Goal: Task Accomplishment & Management: Manage account settings

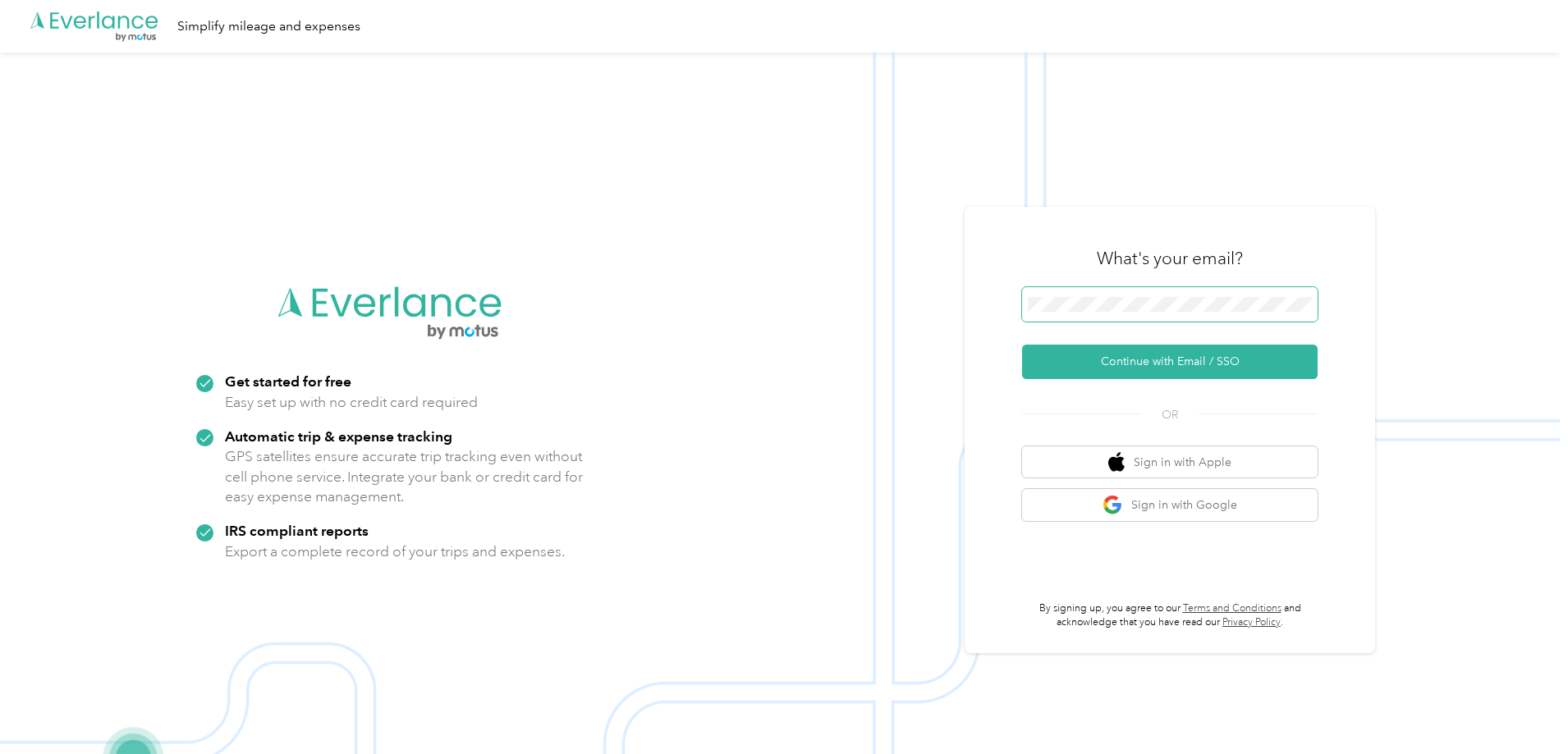
click at [1132, 320] on span at bounding box center [1170, 304] width 295 height 34
click at [1132, 364] on button "Continue with Email / SSO" at bounding box center [1170, 361] width 295 height 34
click at [1109, 313] on span at bounding box center [1170, 304] width 295 height 34
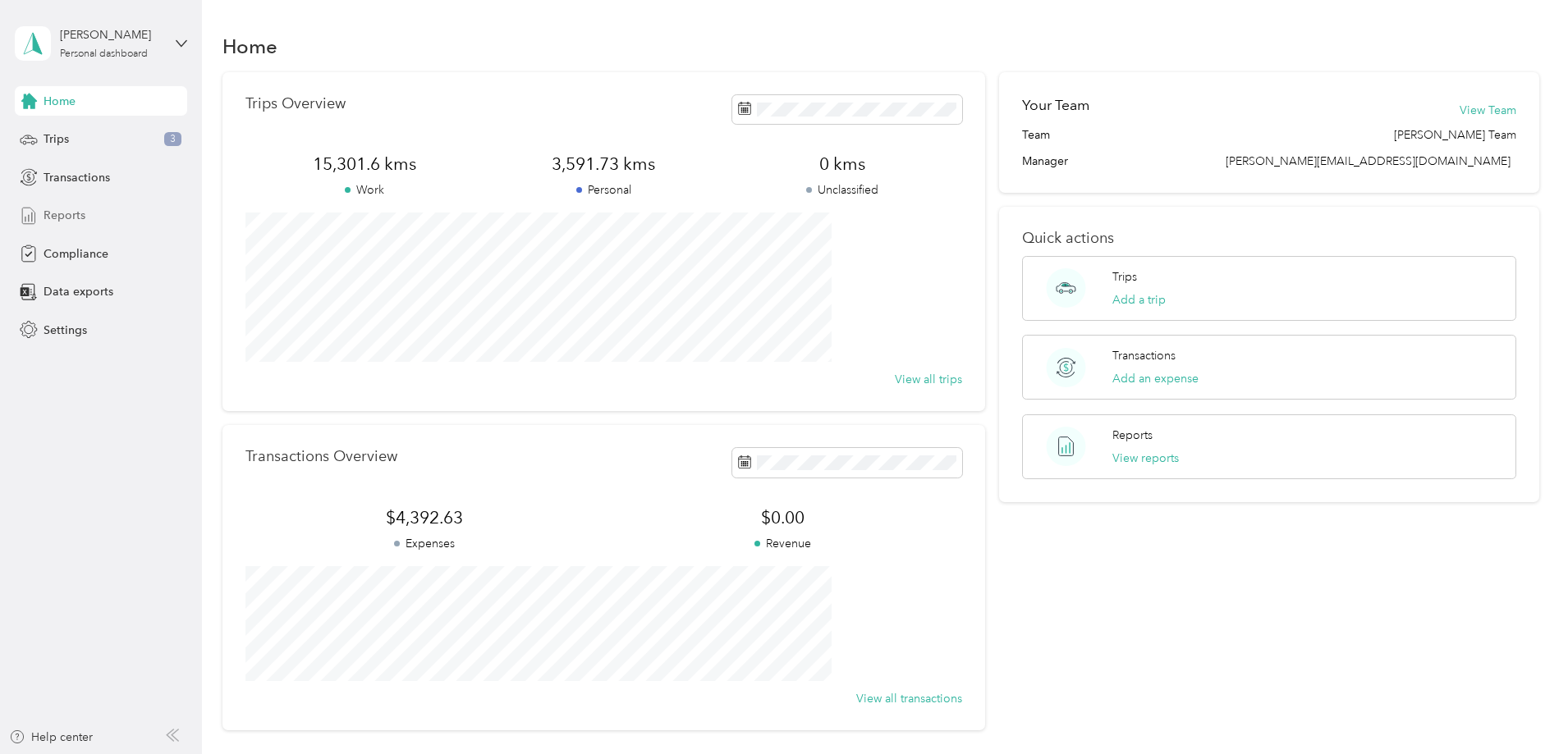
drag, startPoint x: 78, startPoint y: 209, endPoint x: 99, endPoint y: 206, distance: 21.2
click at [77, 209] on span "Reports" at bounding box center [64, 216] width 42 height 18
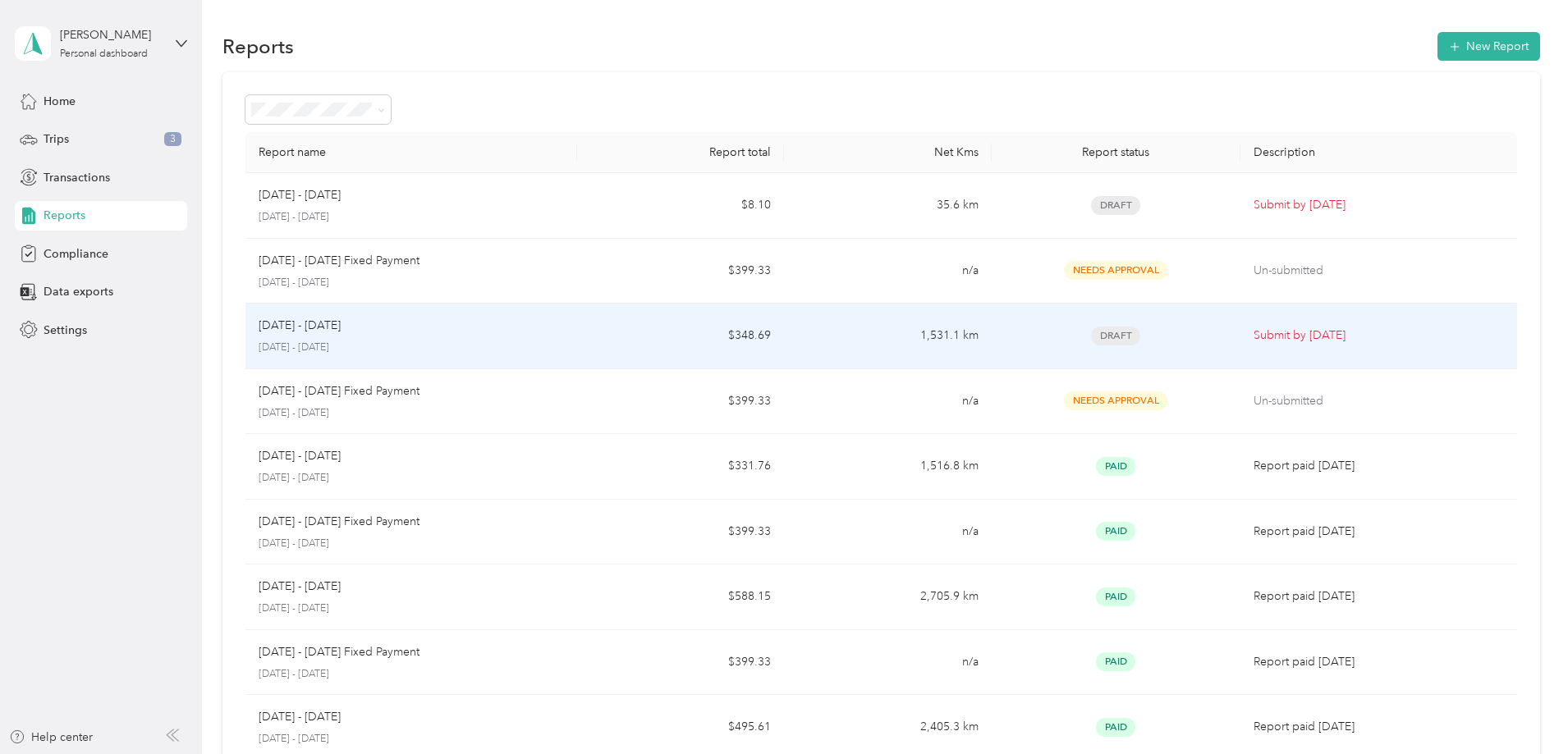
click at [462, 330] on div "[DATE] - [DATE]" at bounding box center [411, 326] width 306 height 18
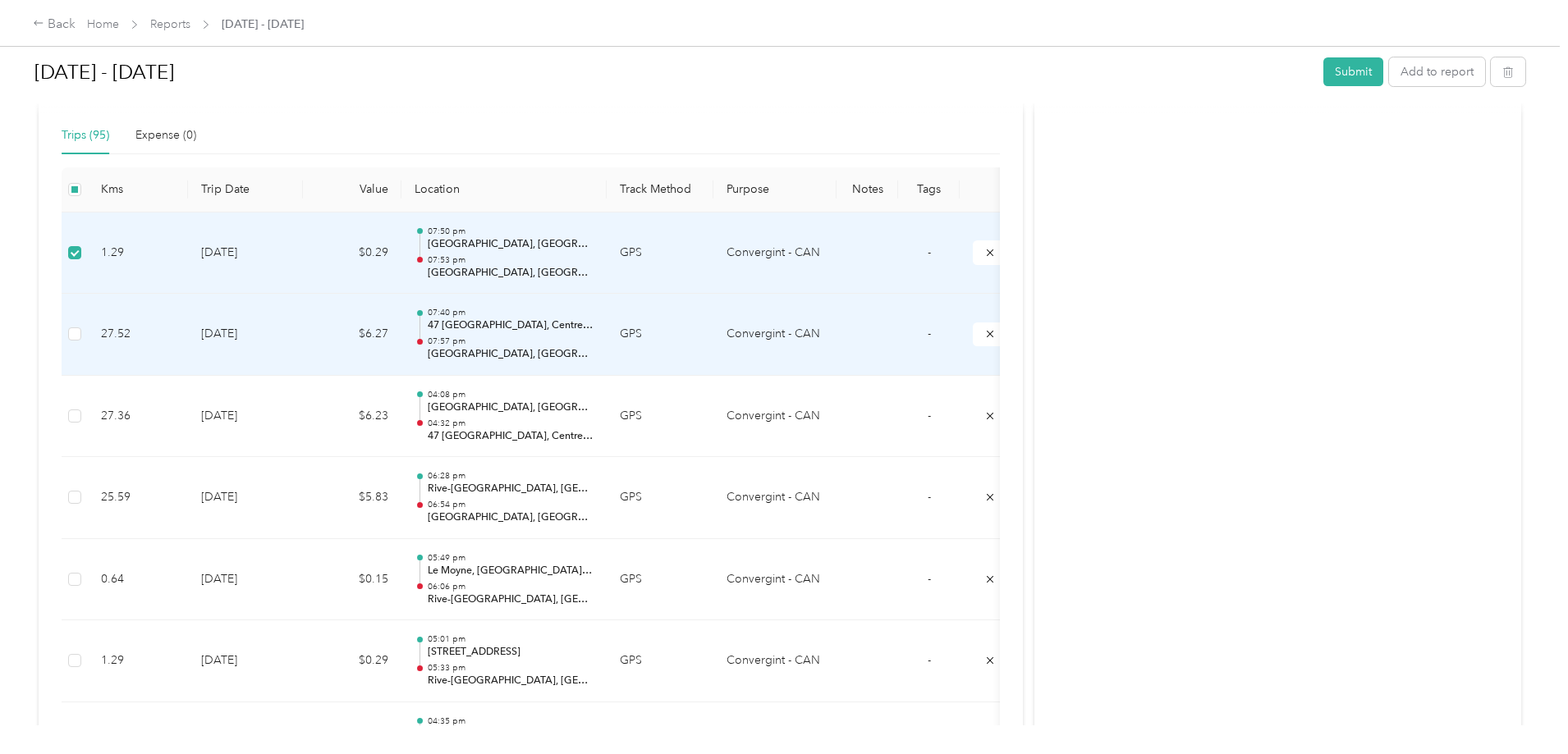
scroll to position [246, 0]
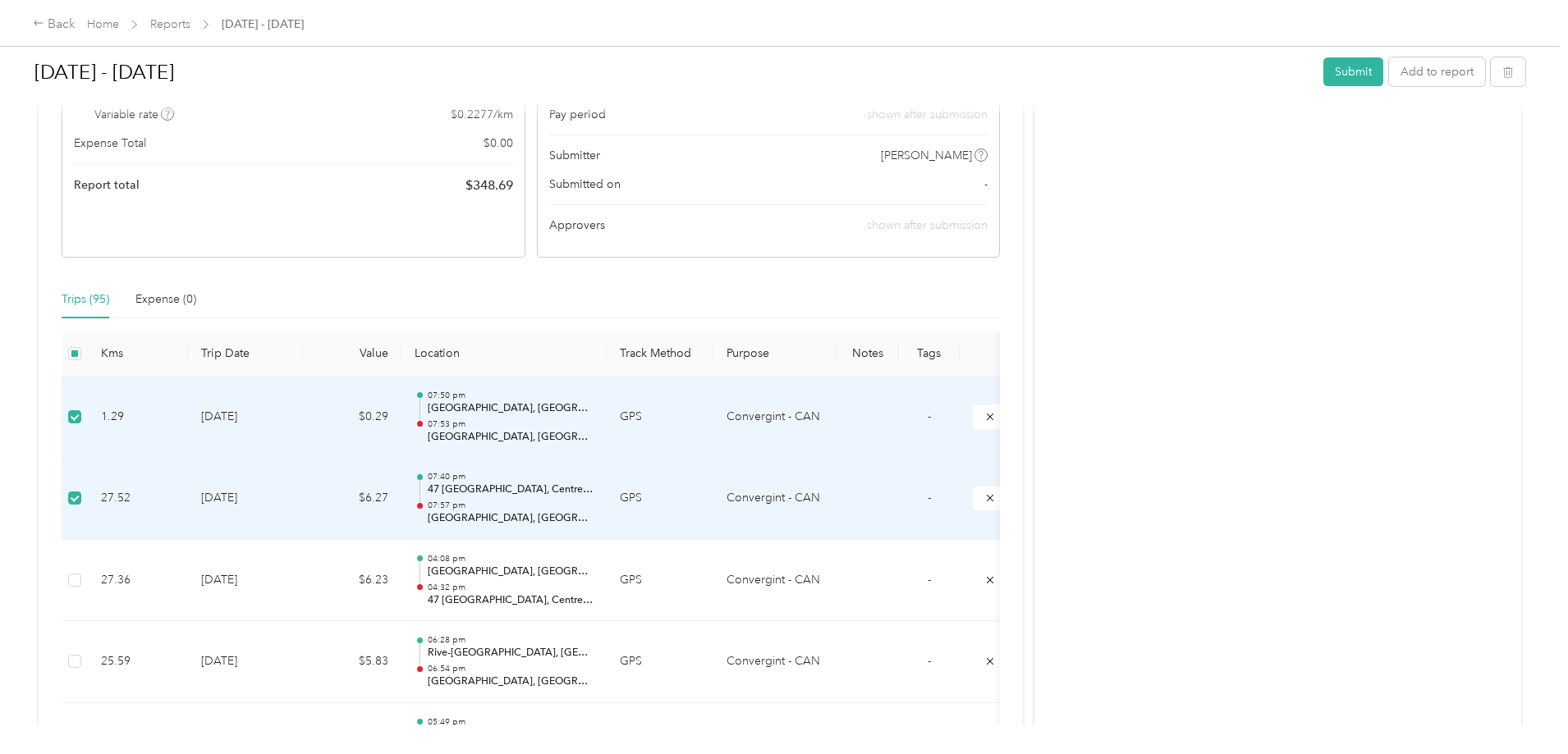
click at [188, 415] on td "1.29" at bounding box center [138, 418] width 100 height 82
click at [188, 501] on td "27.52" at bounding box center [138, 499] width 100 height 82
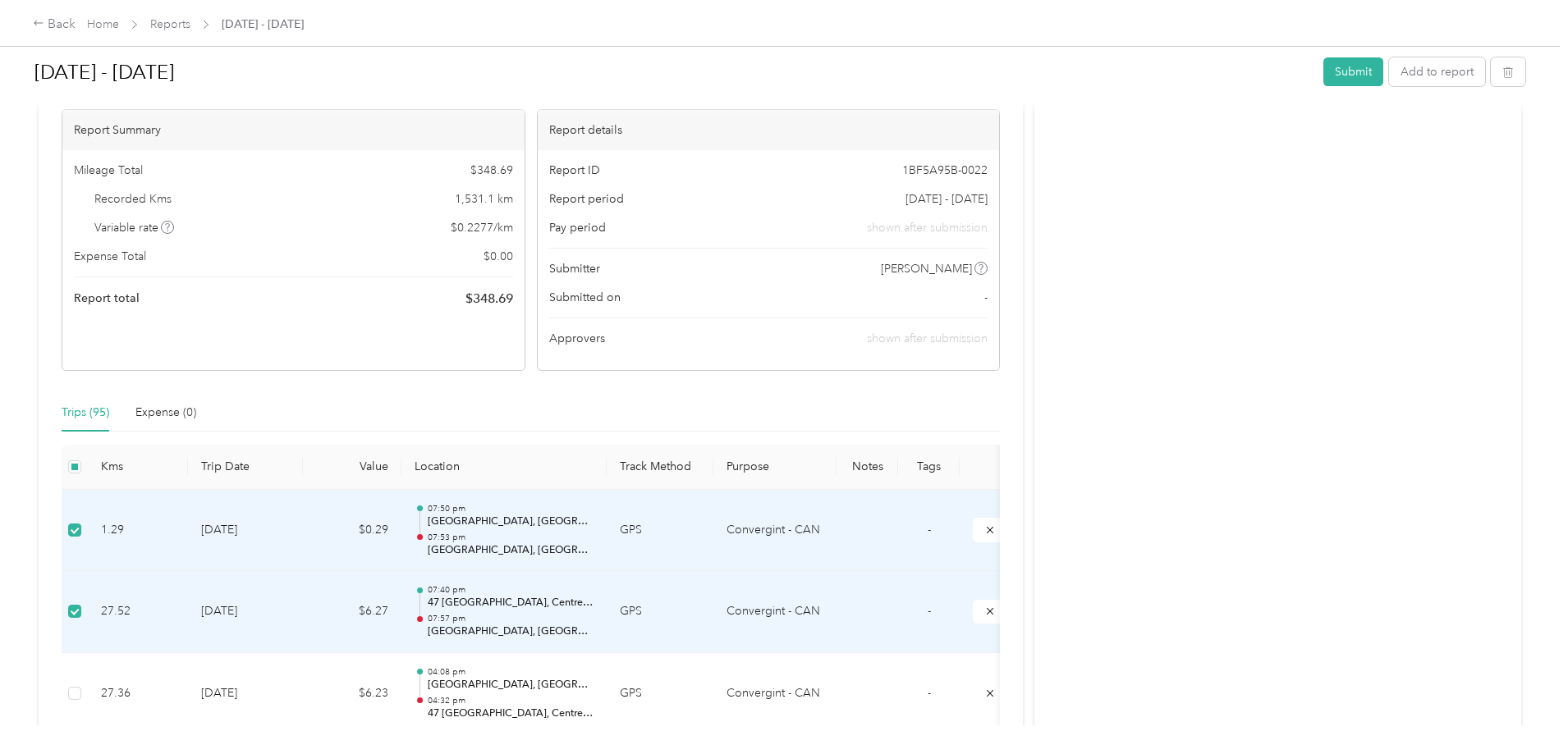
scroll to position [0, 0]
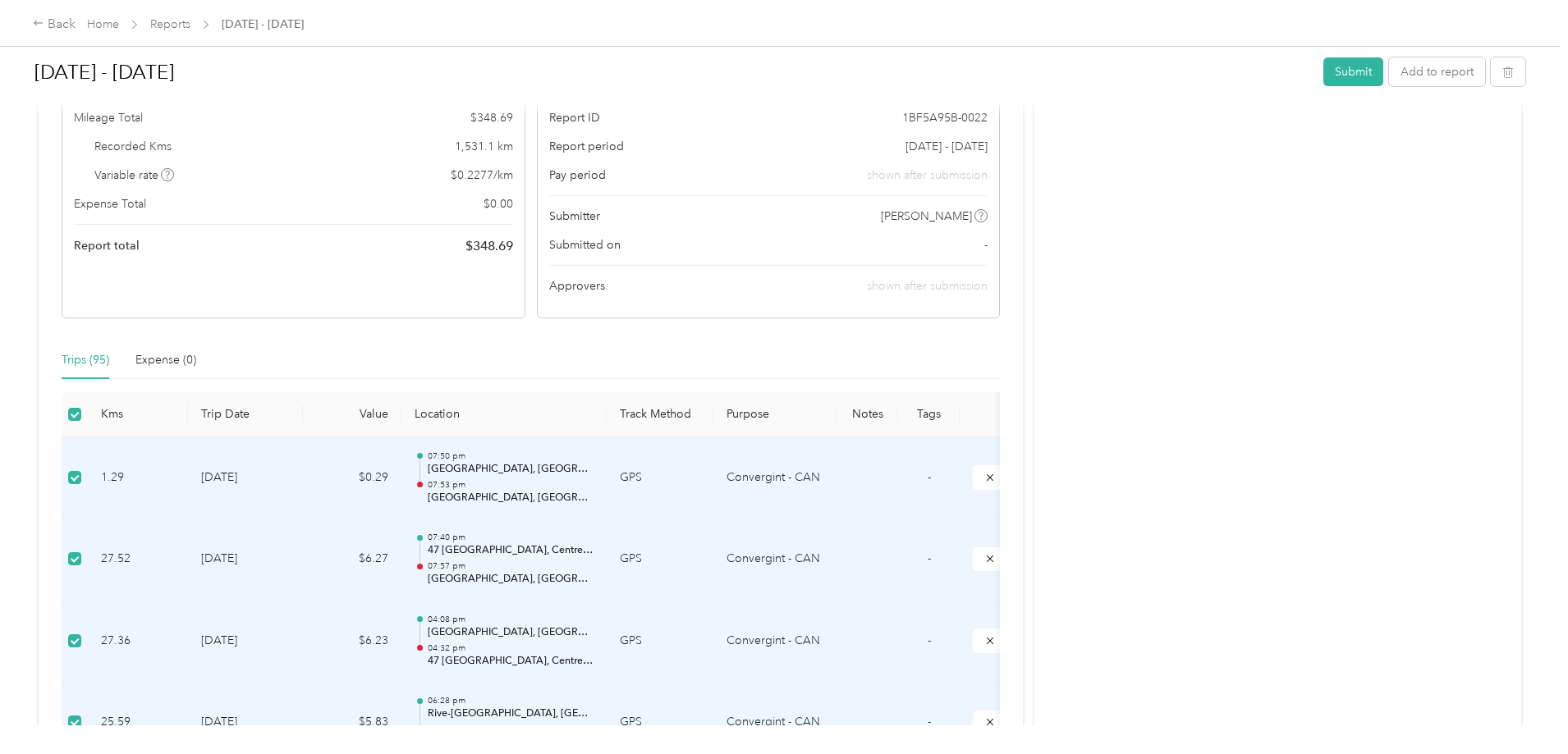
scroll to position [329, 0]
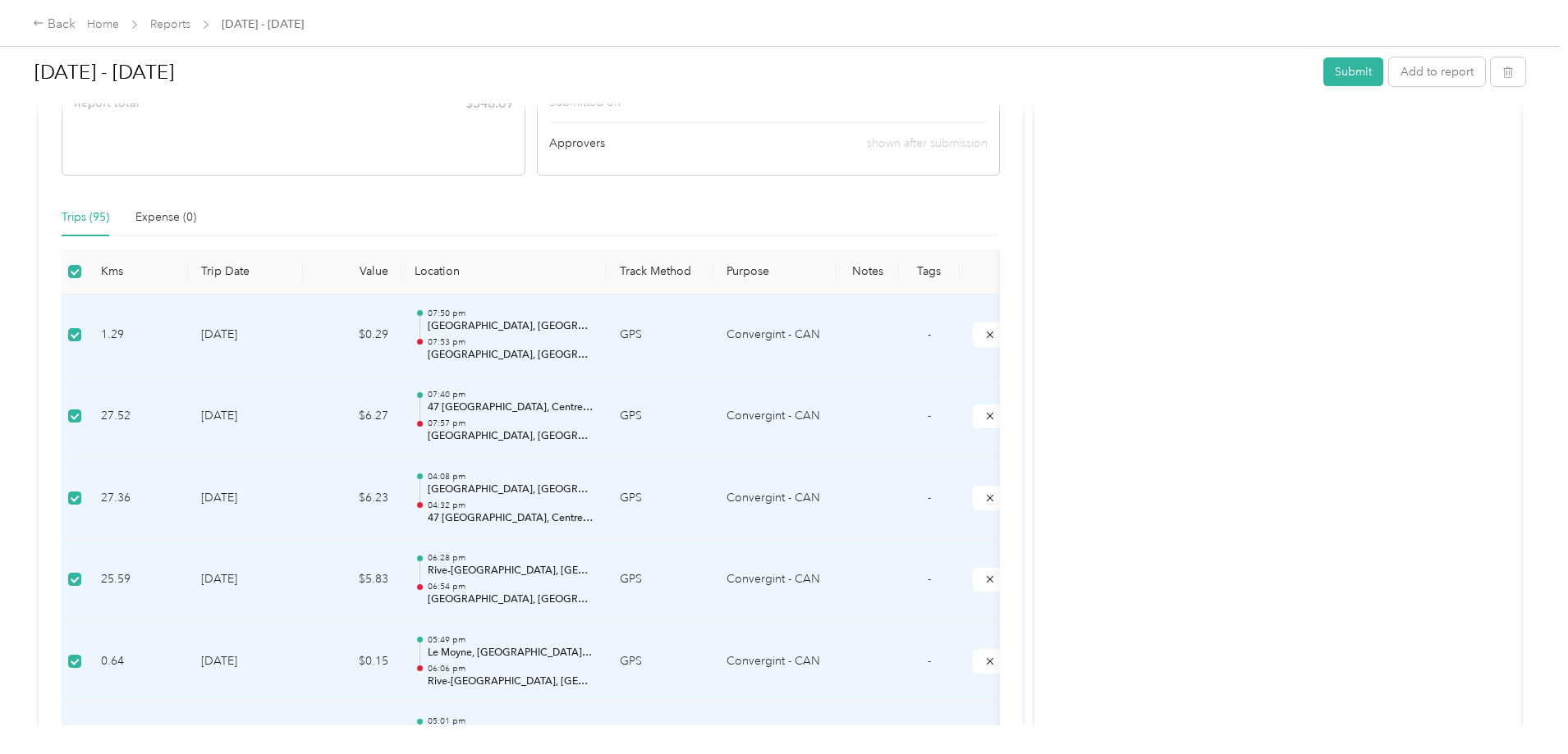
click at [88, 284] on th at bounding box center [75, 271] width 26 height 45
click at [188, 338] on td "1.29" at bounding box center [138, 335] width 100 height 82
drag, startPoint x: 408, startPoint y: 334, endPoint x: 612, endPoint y: 334, distance: 204.0
click at [594, 334] on div "07:50 pm [GEOGRAPHIC_DATA], [GEOGRAPHIC_DATA], [GEOGRAPHIC_DATA] 07:53 pm [GEOG…" at bounding box center [510, 335] width 166 height 55
click at [594, 328] on p "[GEOGRAPHIC_DATA], [GEOGRAPHIC_DATA], [GEOGRAPHIC_DATA]" at bounding box center [510, 326] width 166 height 15
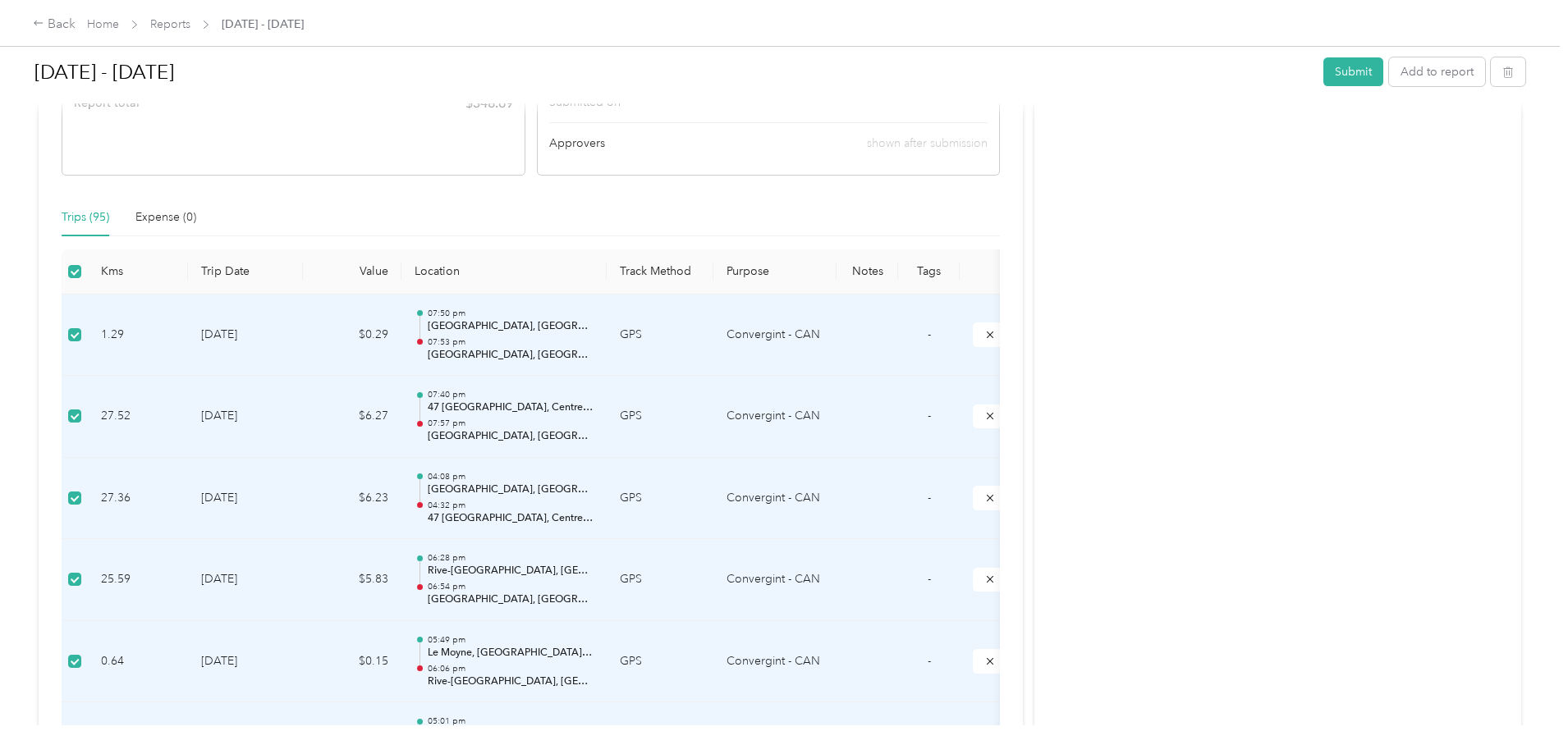
drag, startPoint x: 834, startPoint y: 452, endPoint x: 838, endPoint y: 483, distance: 31.3
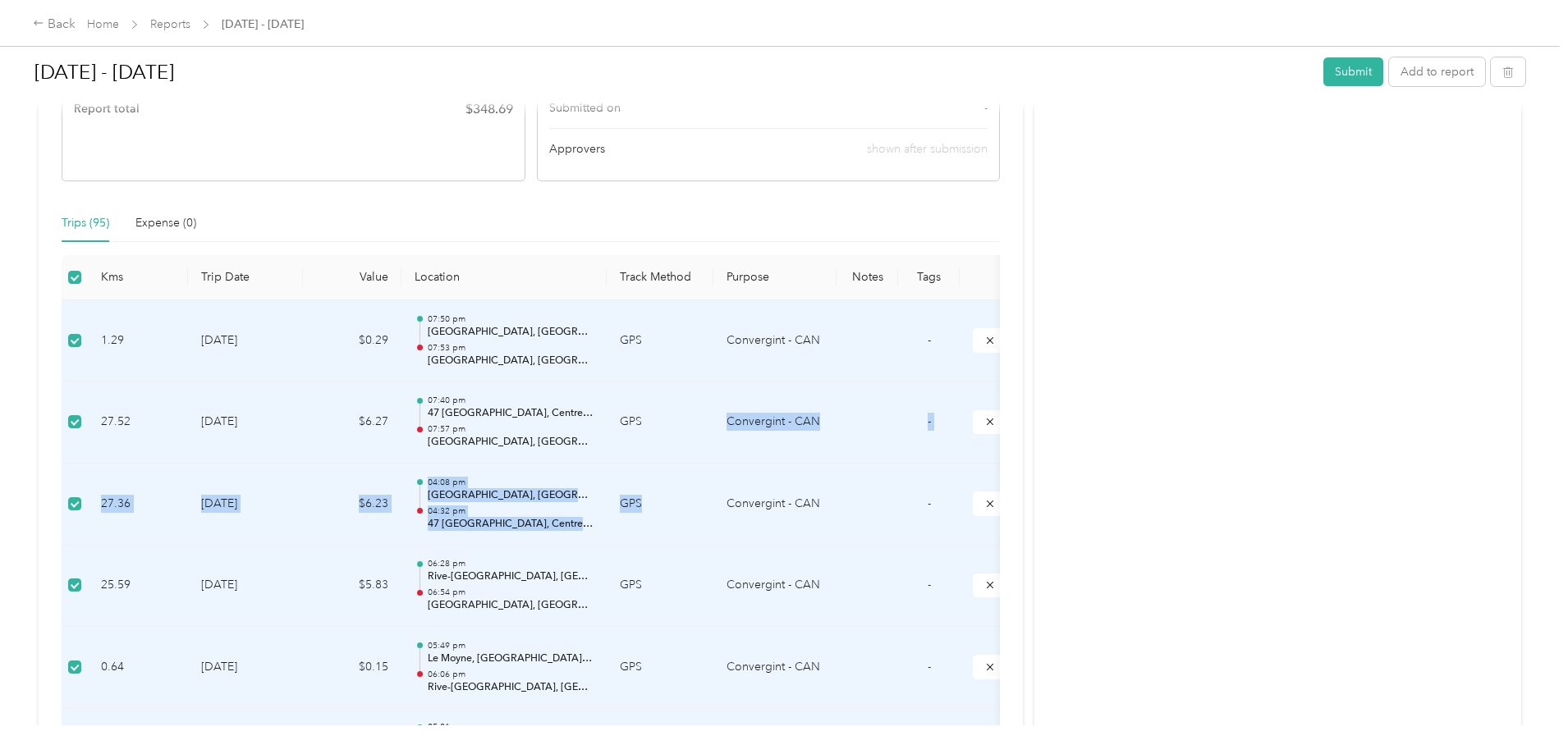
scroll to position [0, 0]
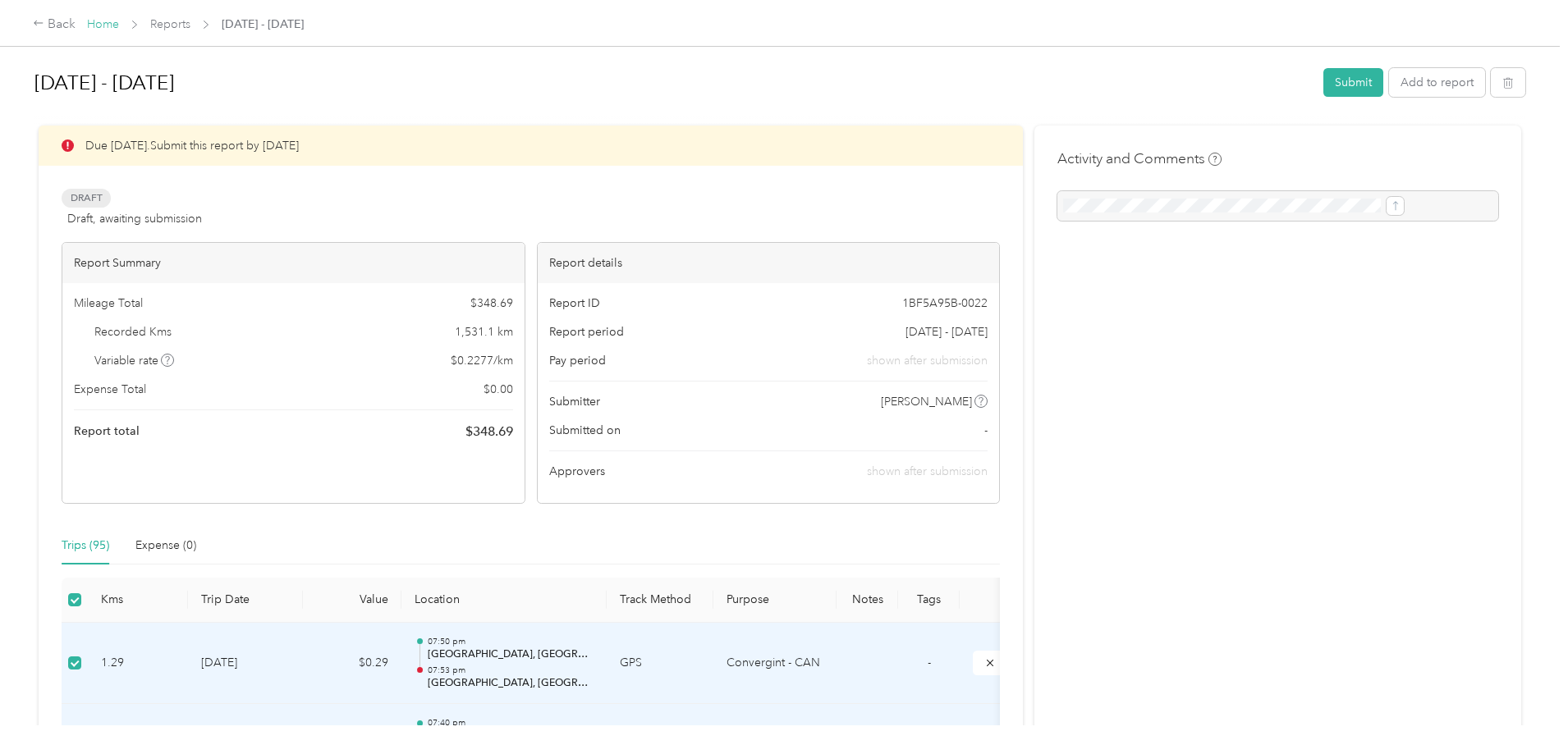
click at [119, 26] on link "Home" at bounding box center [103, 25] width 32 height 14
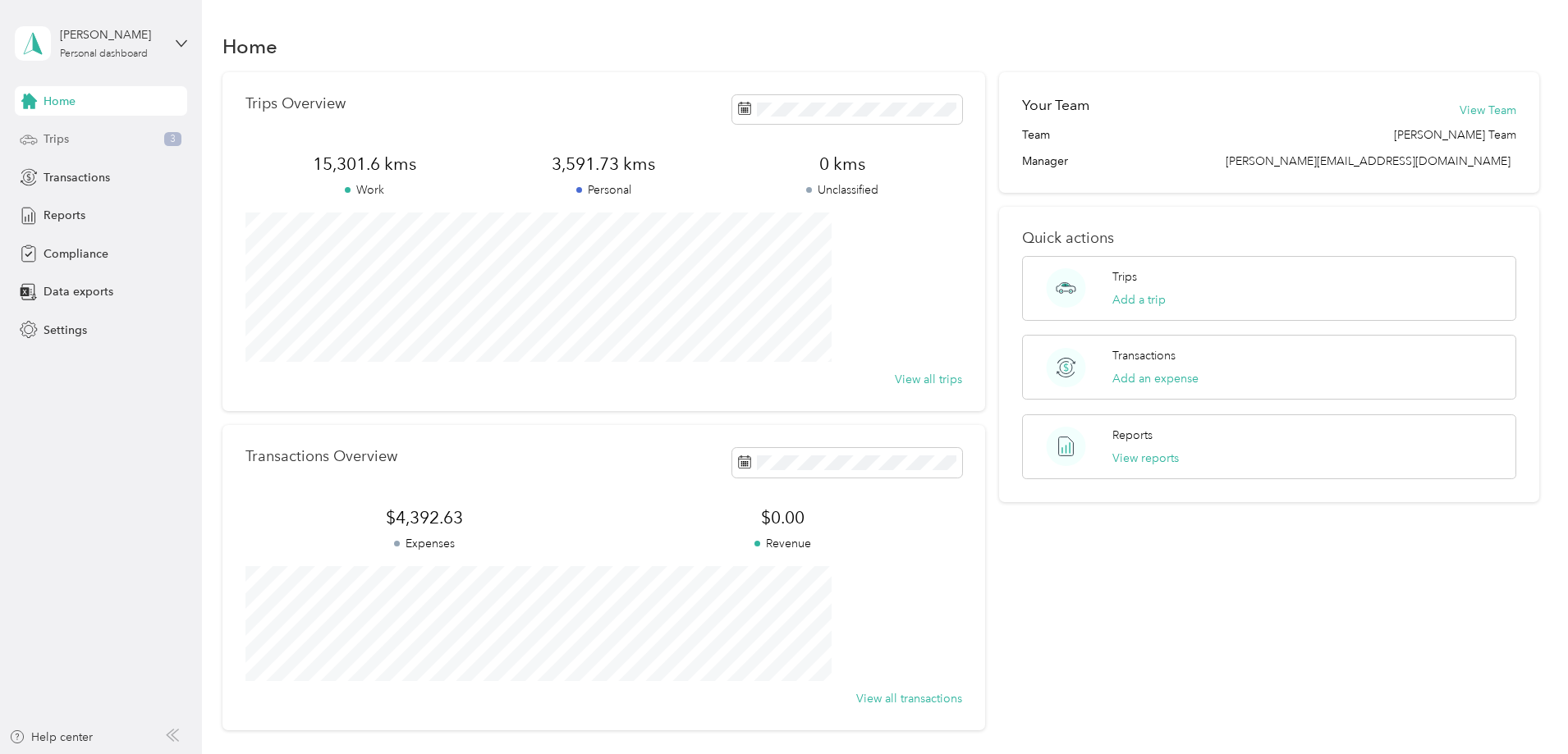
click at [69, 152] on div "Trips 3" at bounding box center [101, 140] width 173 height 30
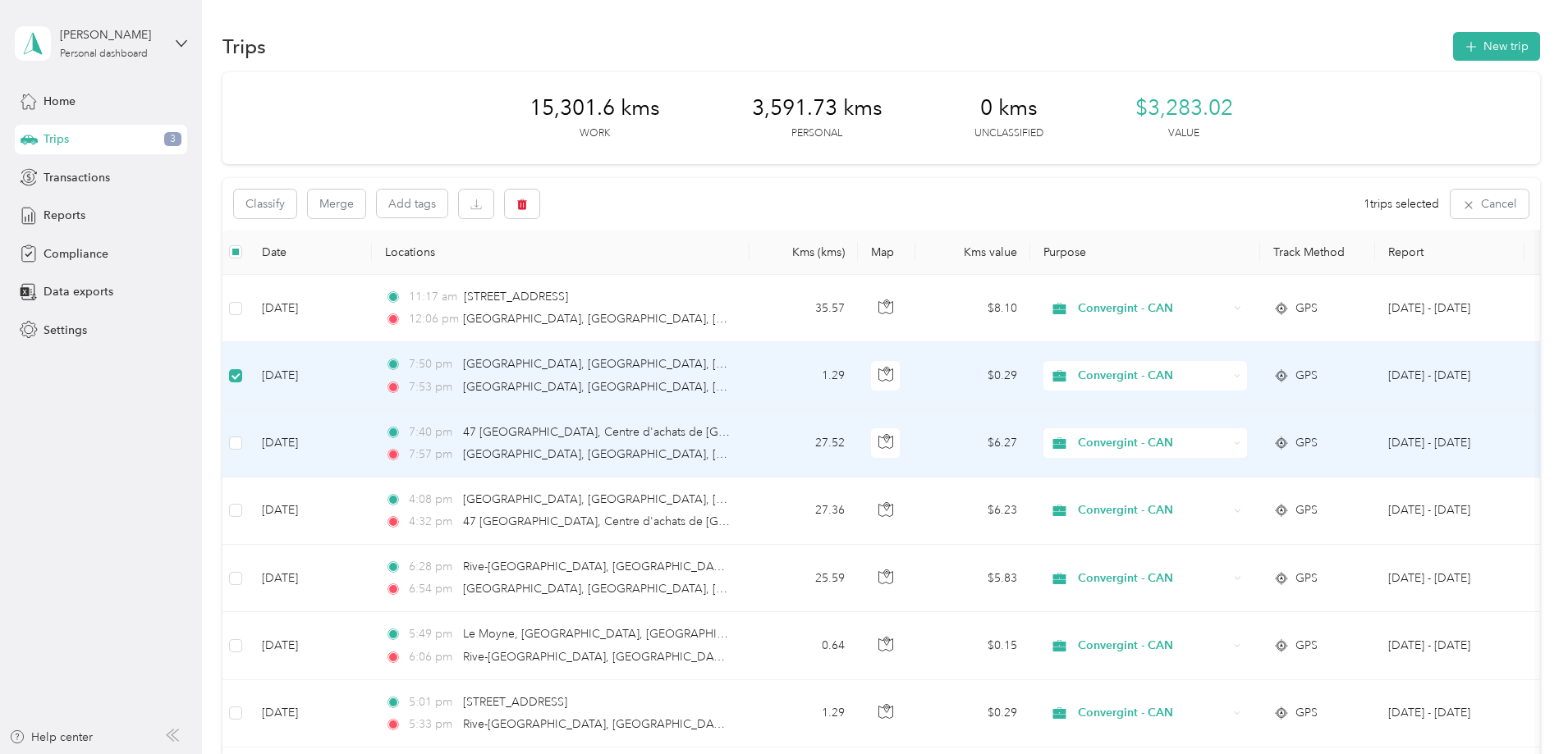
click at [249, 431] on td at bounding box center [235, 444] width 26 height 67
click at [242, 451] on label at bounding box center [235, 443] width 13 height 18
click at [296, 210] on button "Classify" at bounding box center [264, 203] width 63 height 29
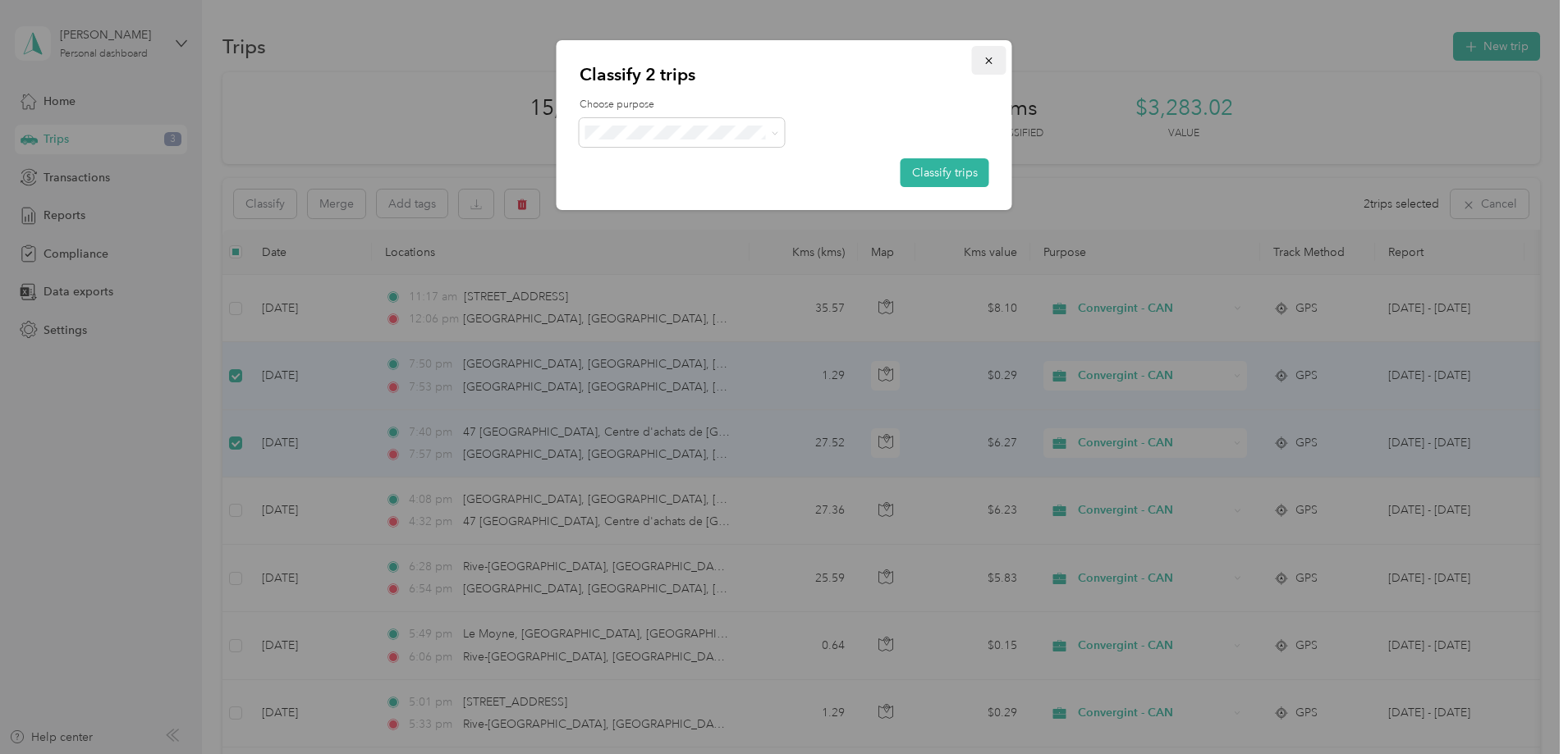
click at [989, 66] on icon "button" at bounding box center [989, 60] width 11 height 11
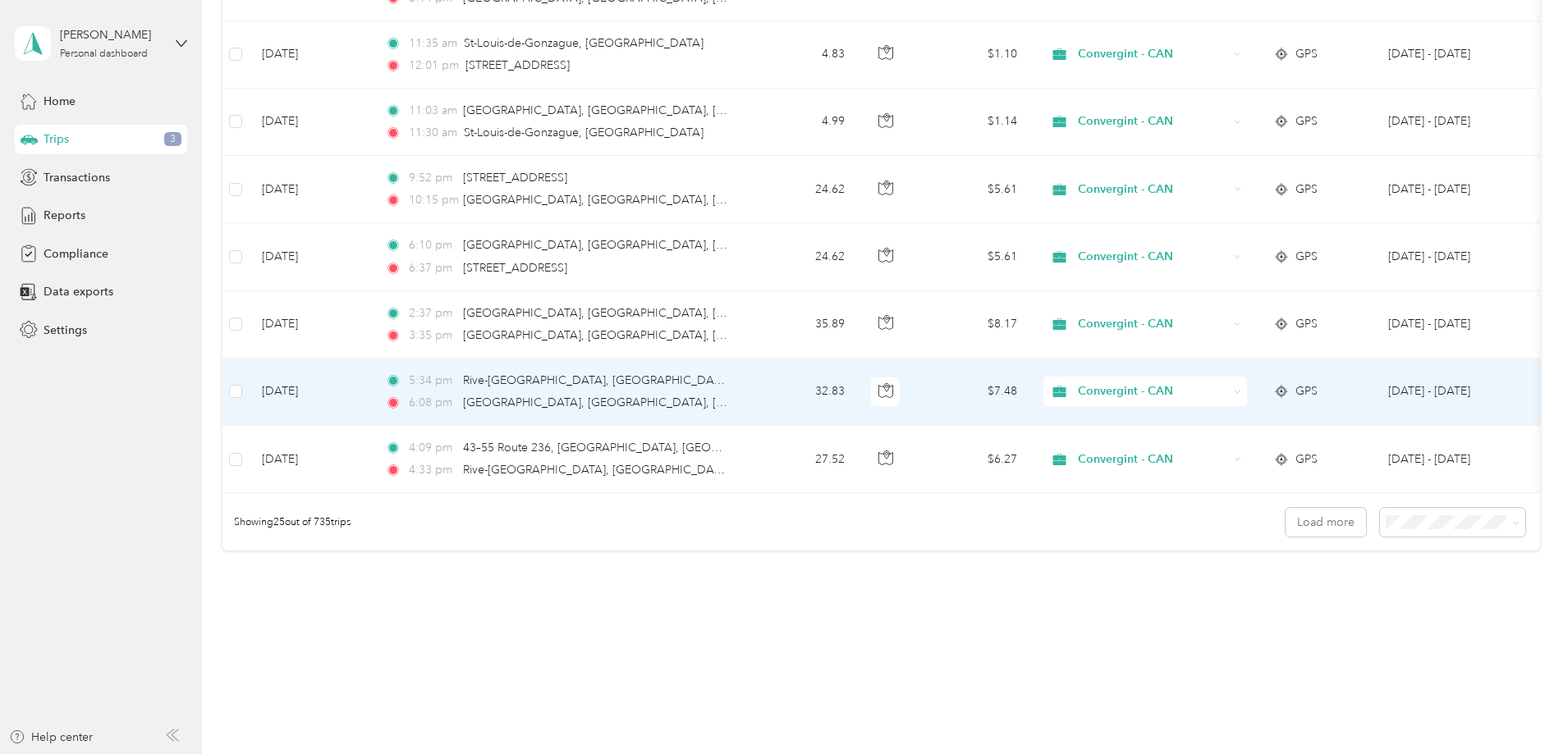
scroll to position [1506, 0]
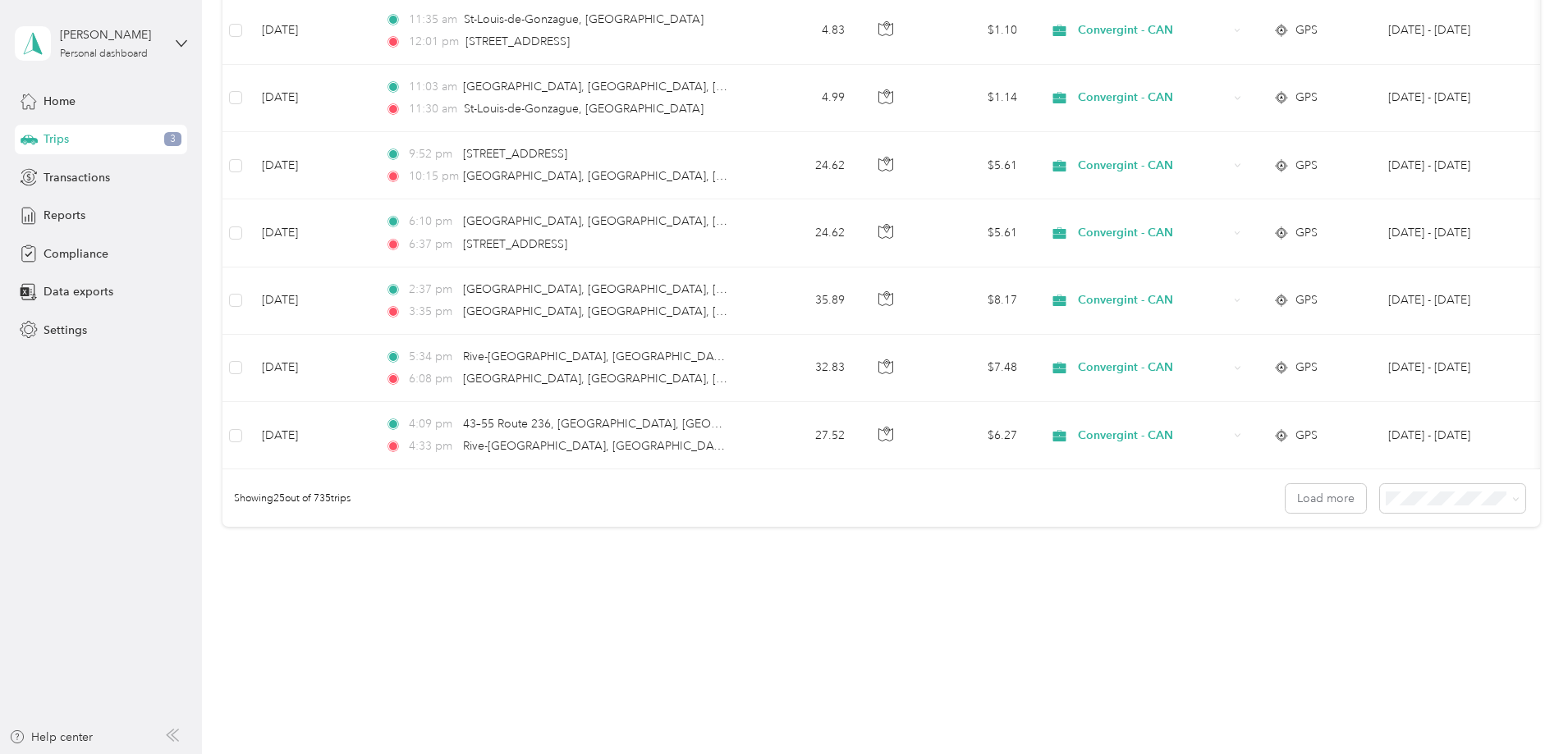
click at [1337, 595] on li "100 per load" at bounding box center [1339, 584] width 145 height 29
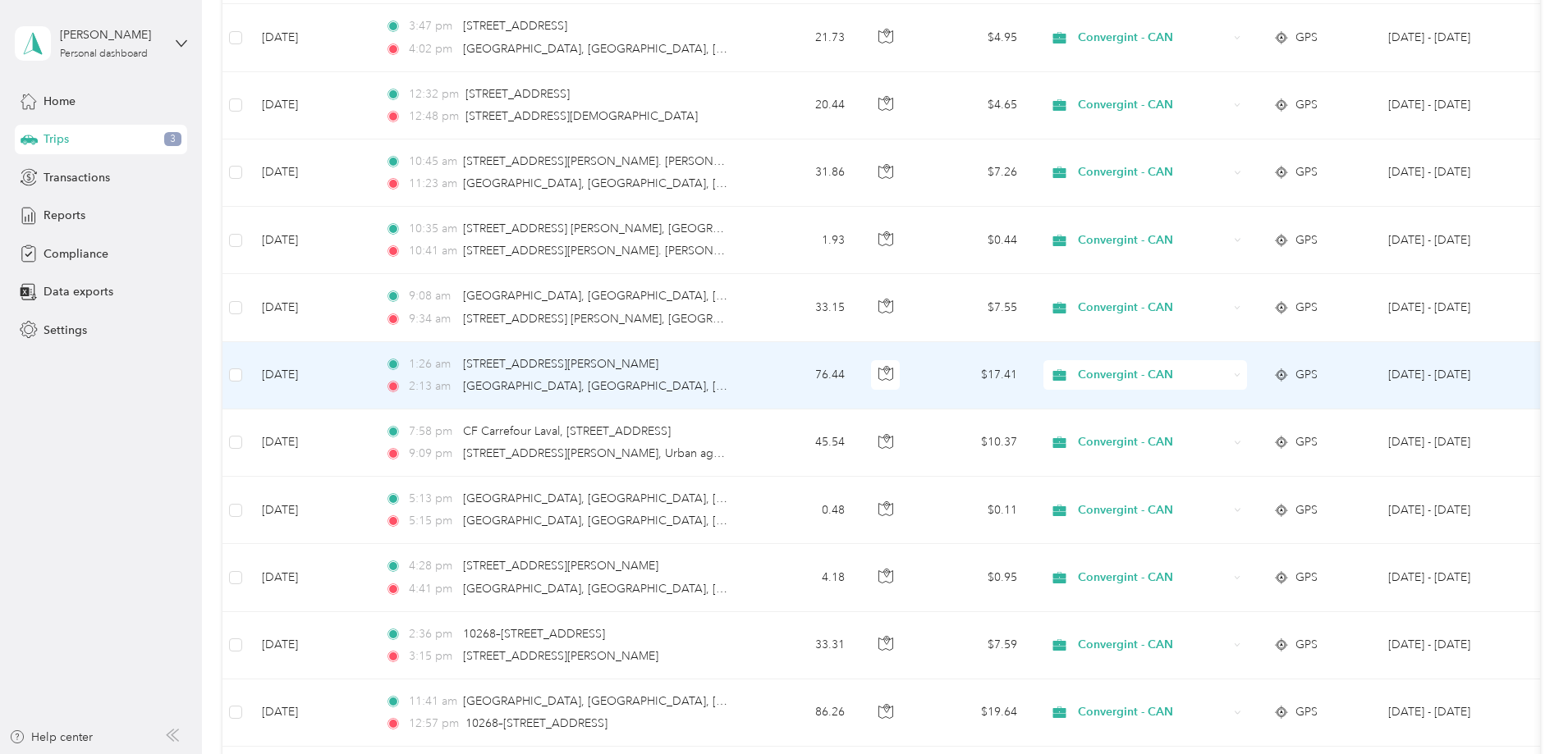
scroll to position [5117, 0]
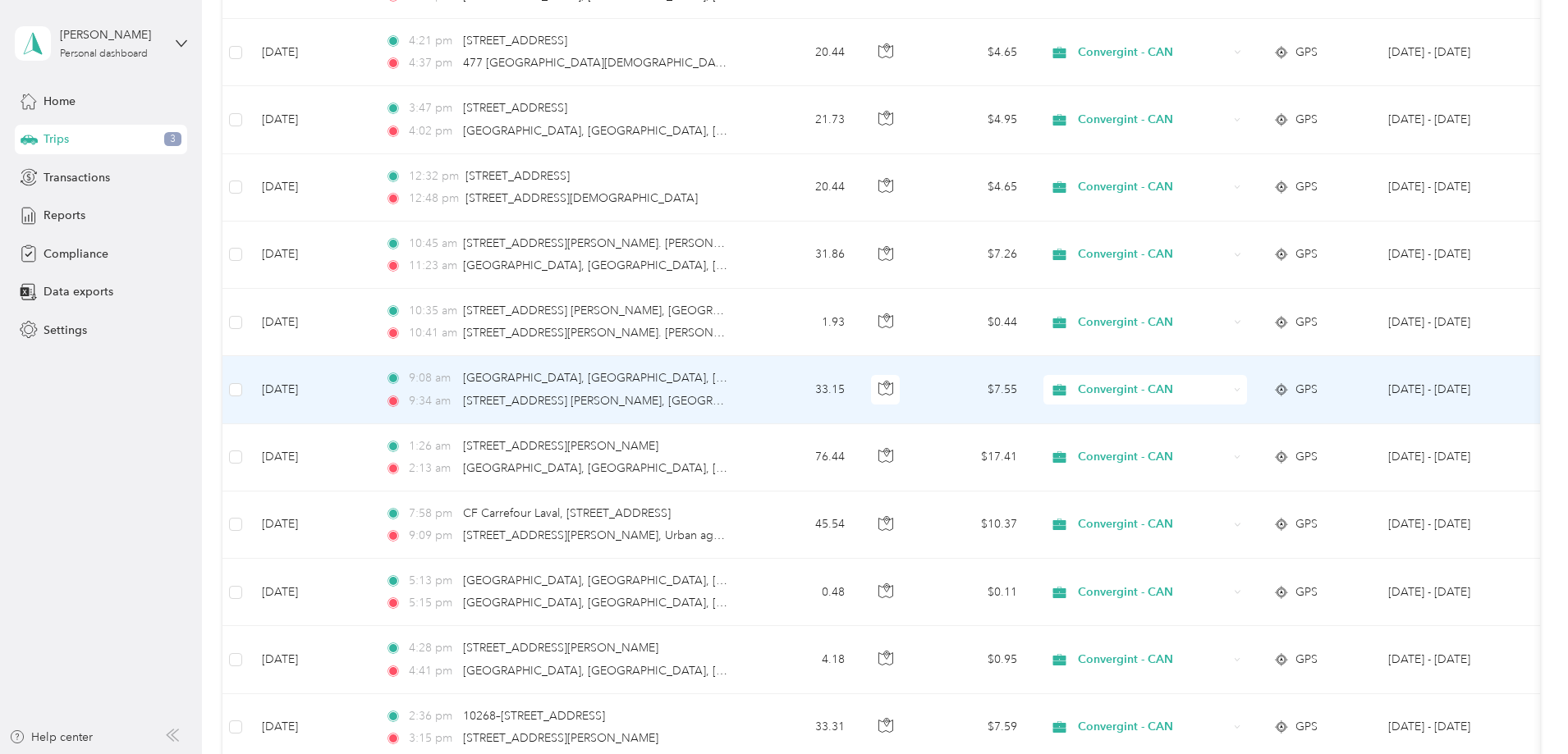
click at [249, 390] on td at bounding box center [235, 389] width 26 height 67
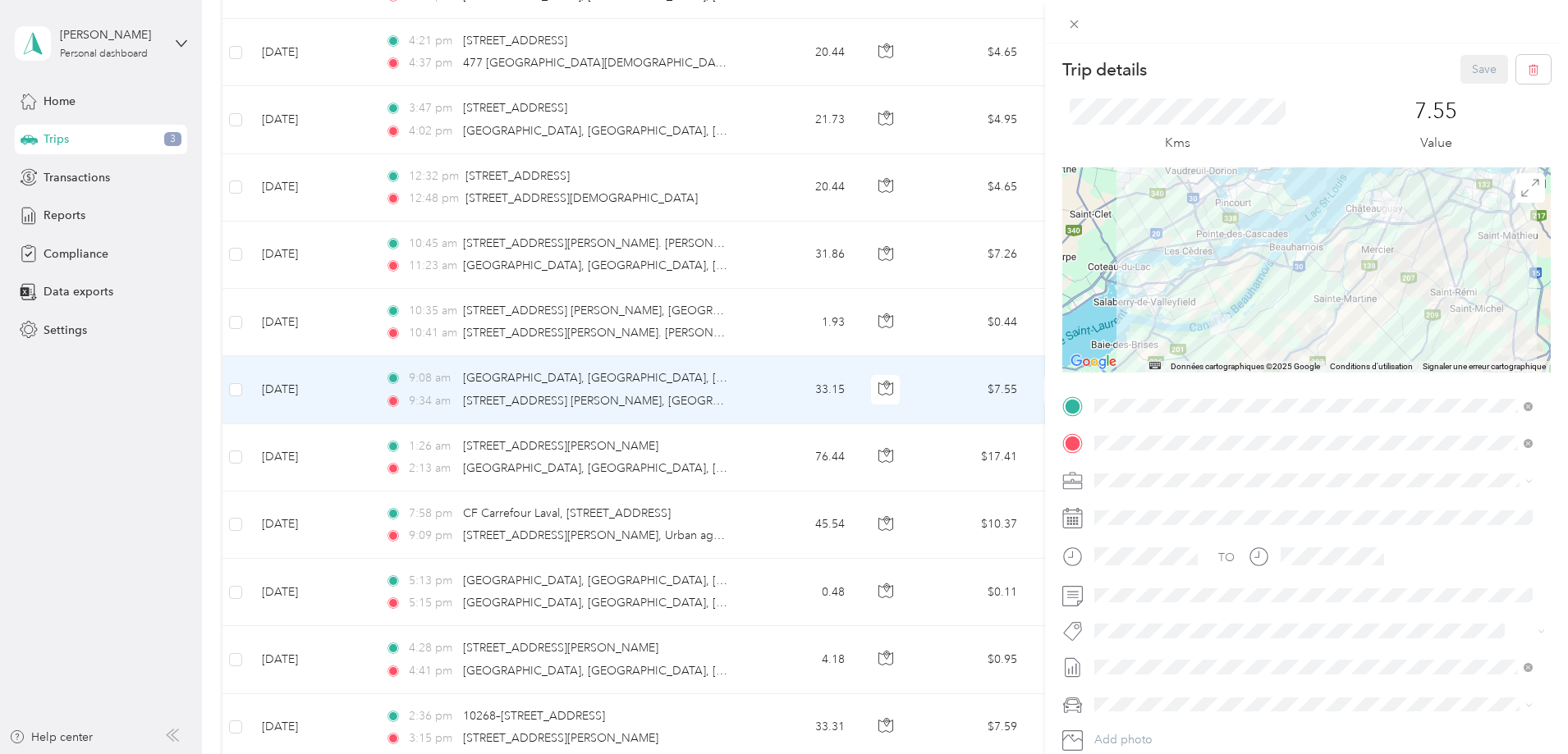
click at [405, 393] on div "Trip details Save This trip cannot be edited because it is either under review,…" at bounding box center [784, 377] width 1568 height 754
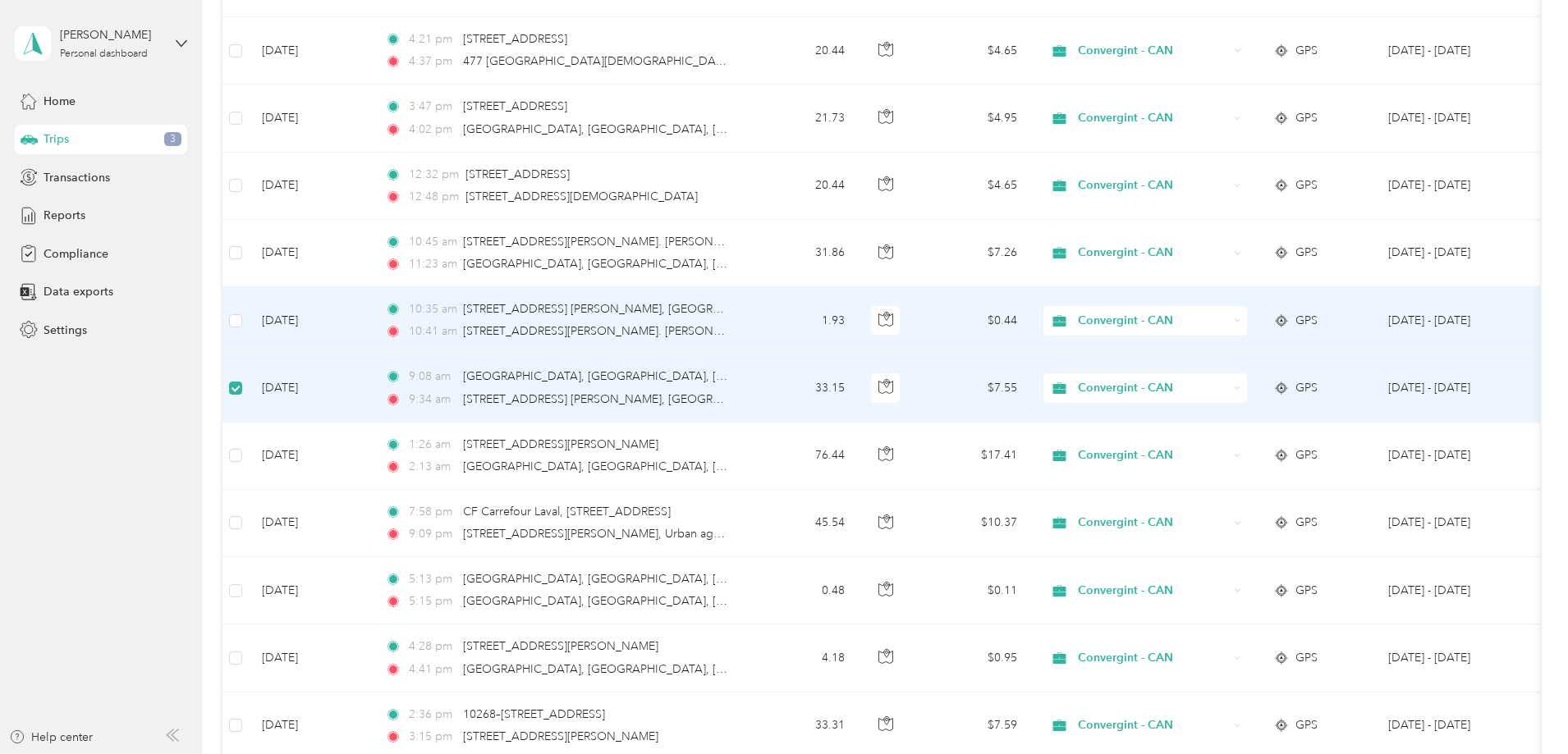
scroll to position [5115, 0]
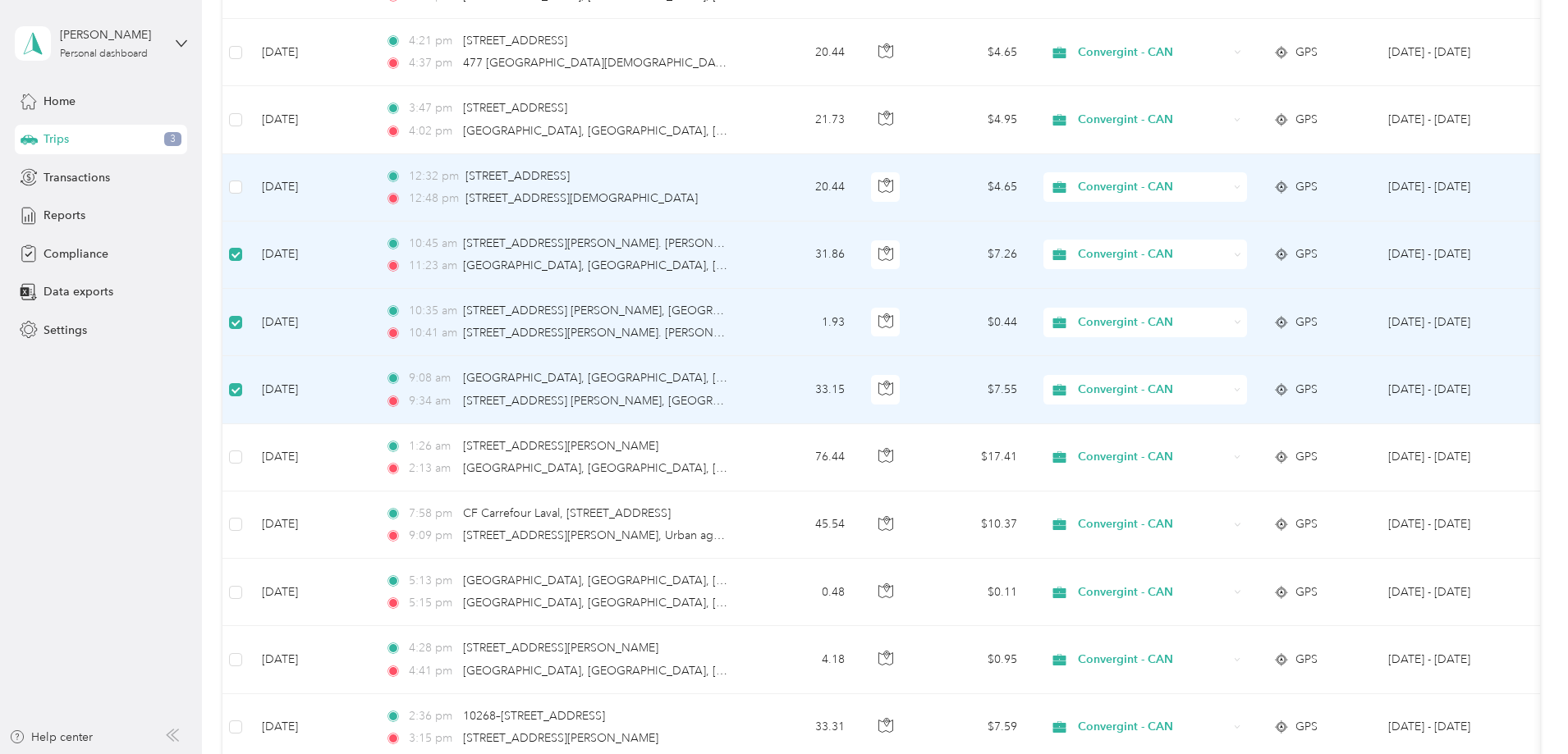
click at [249, 197] on td at bounding box center [235, 188] width 26 height 67
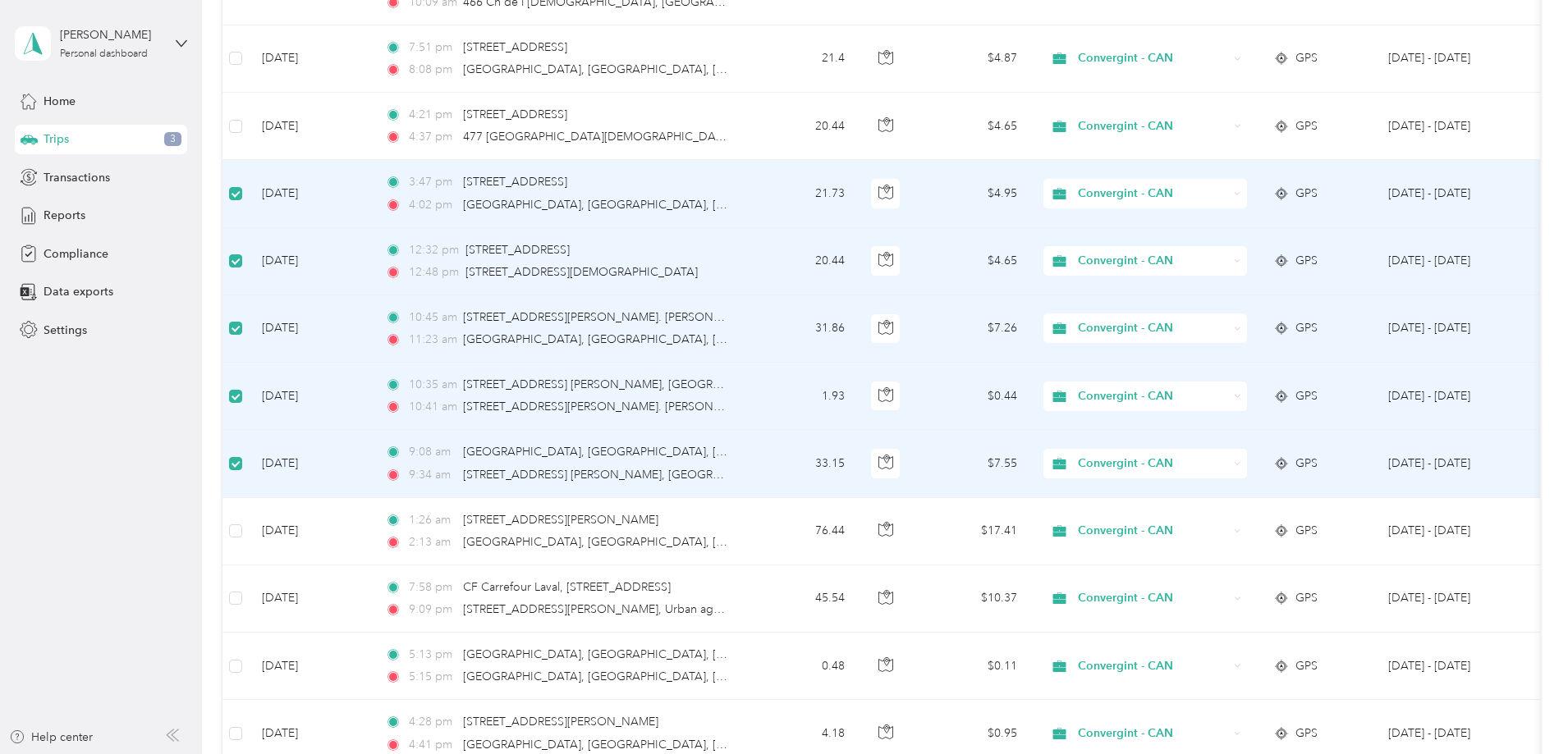
scroll to position [4951, 0]
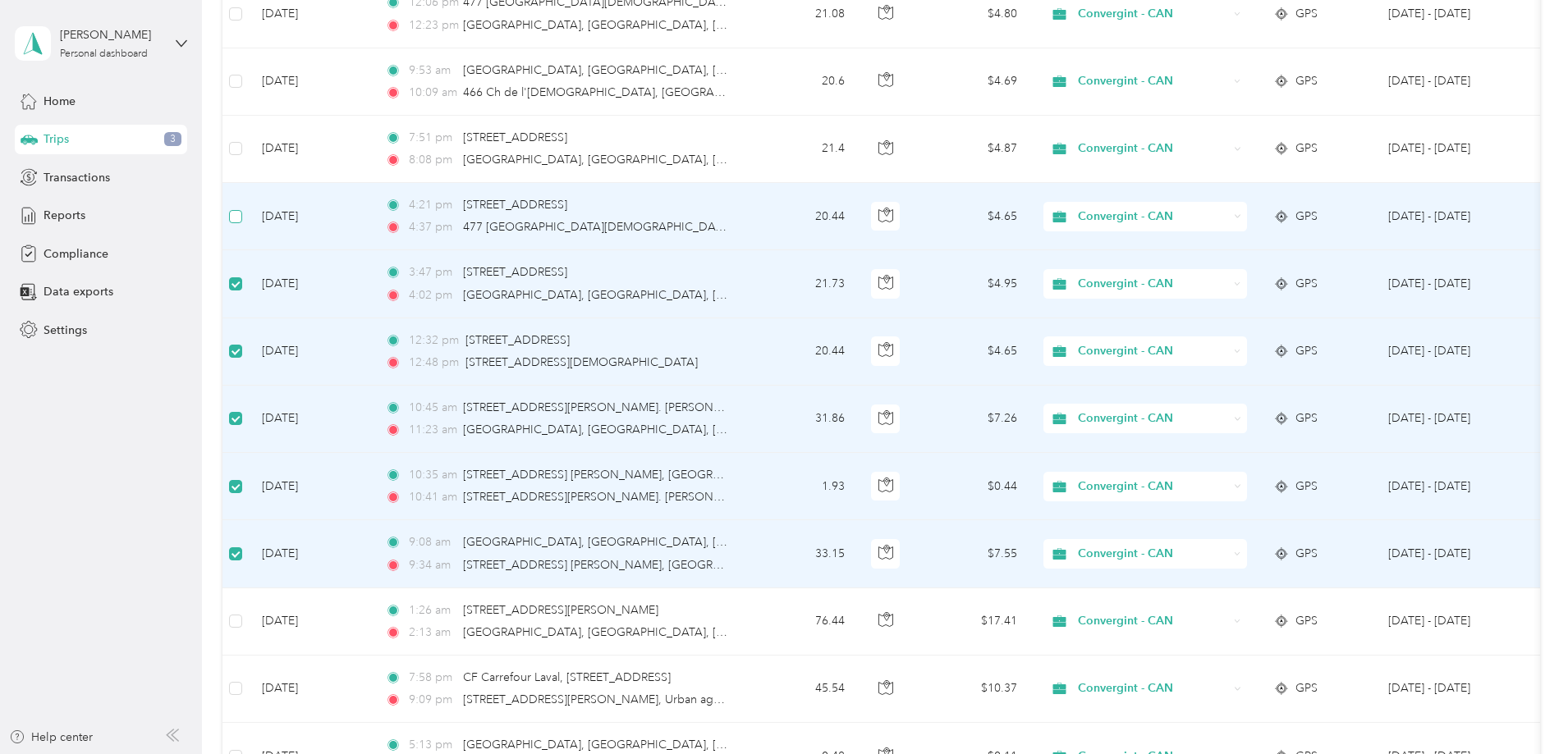
click at [242, 224] on label at bounding box center [235, 217] width 13 height 18
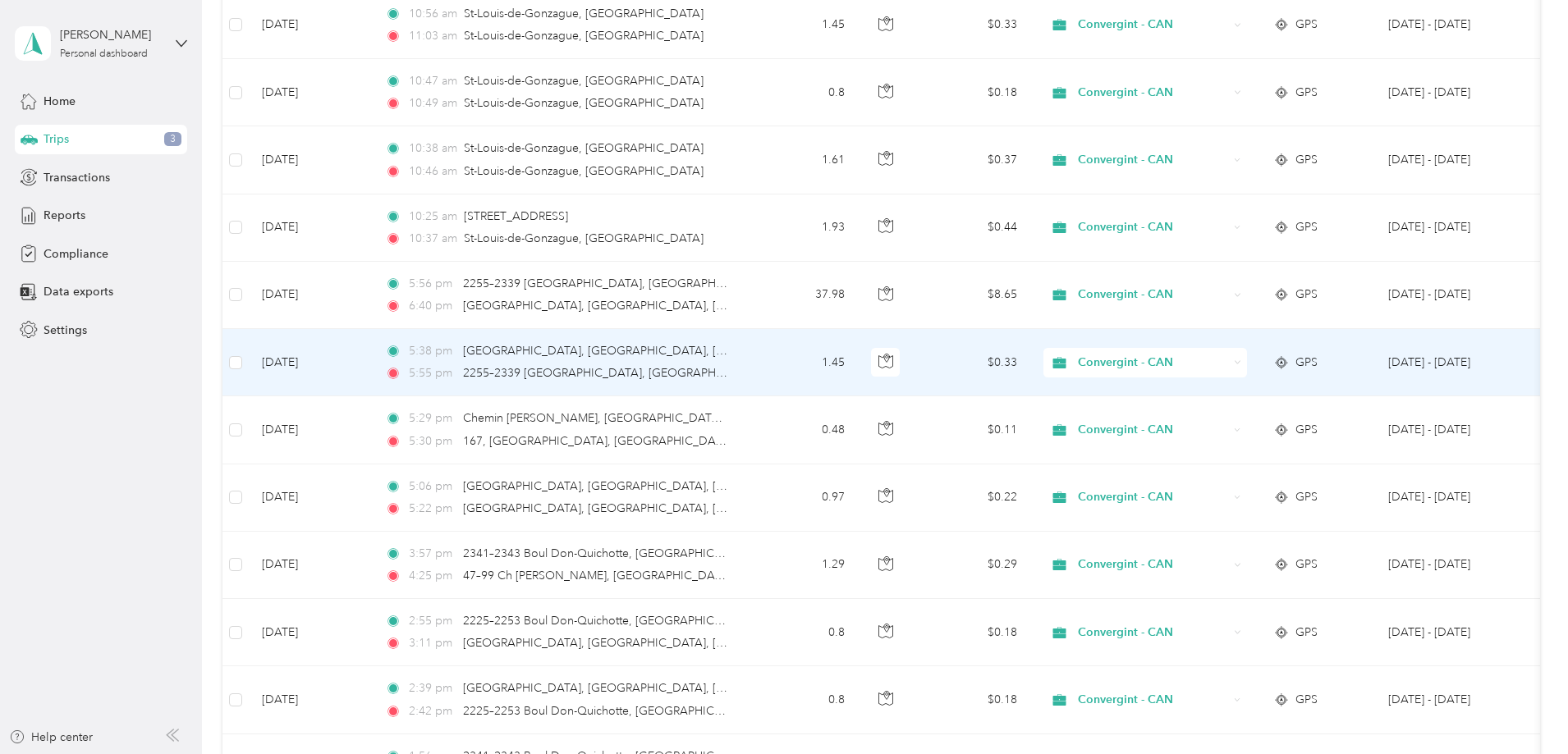
scroll to position [2080, 0]
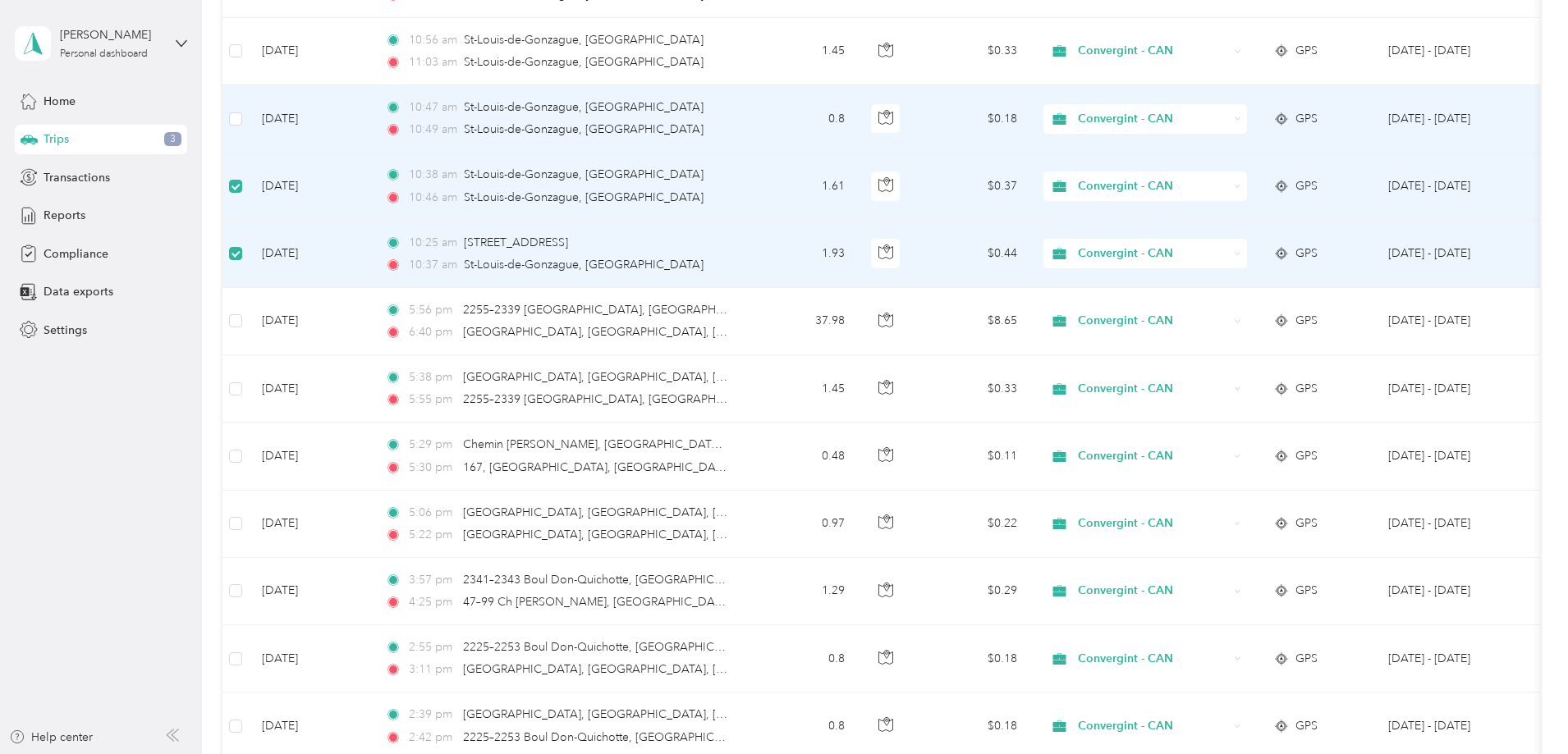
click at [249, 122] on td at bounding box center [235, 119] width 26 height 67
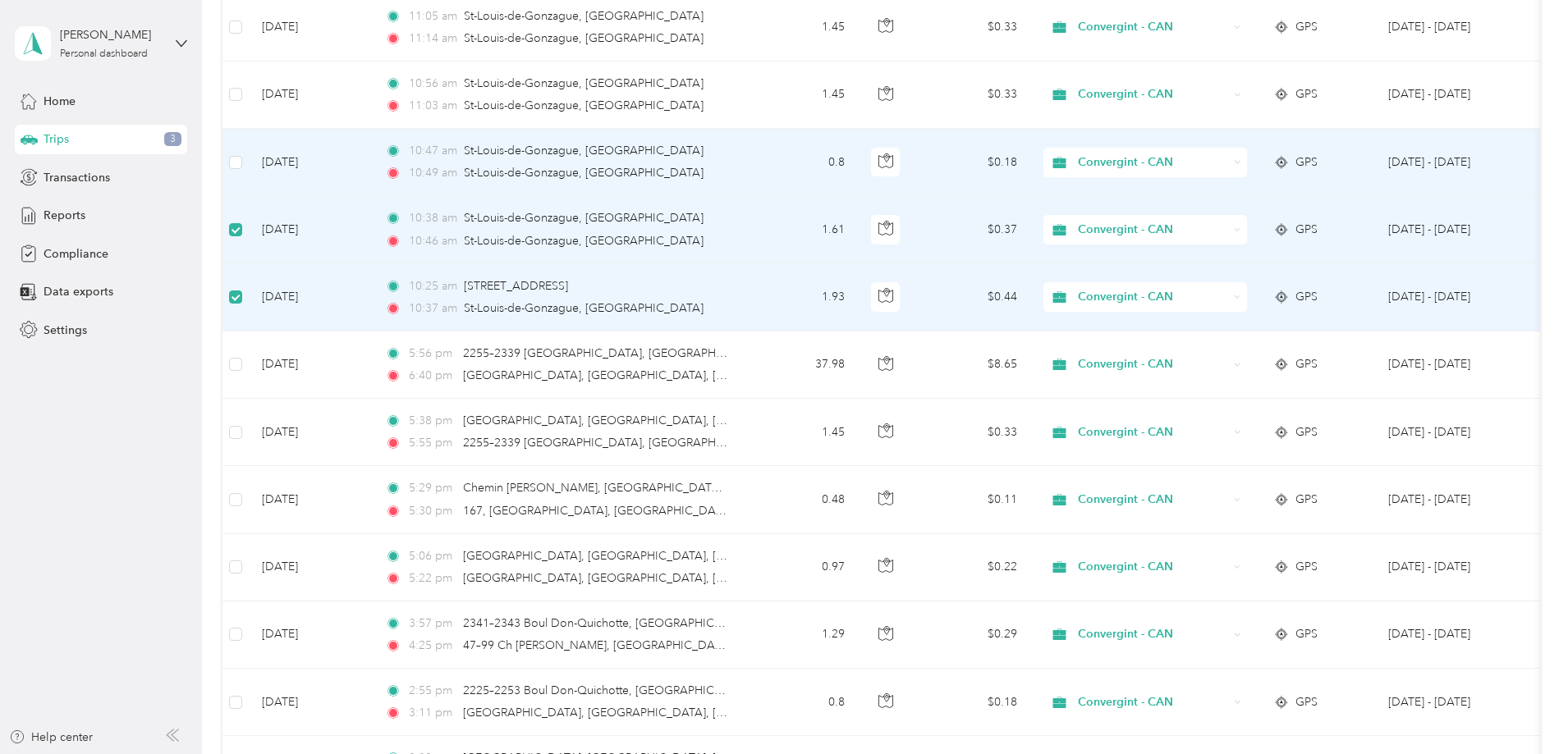
scroll to position [1997, 0]
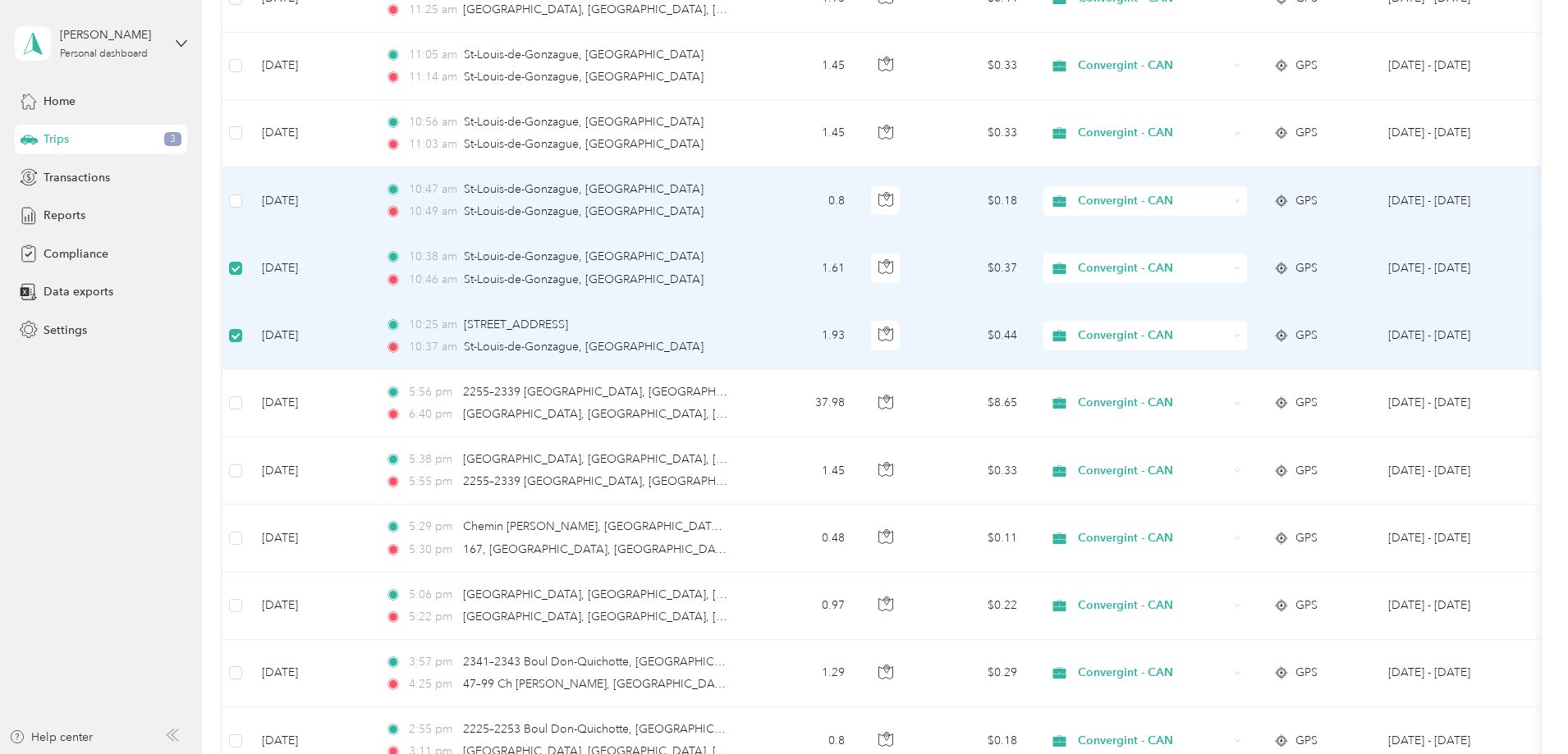
click at [249, 206] on td at bounding box center [235, 201] width 26 height 67
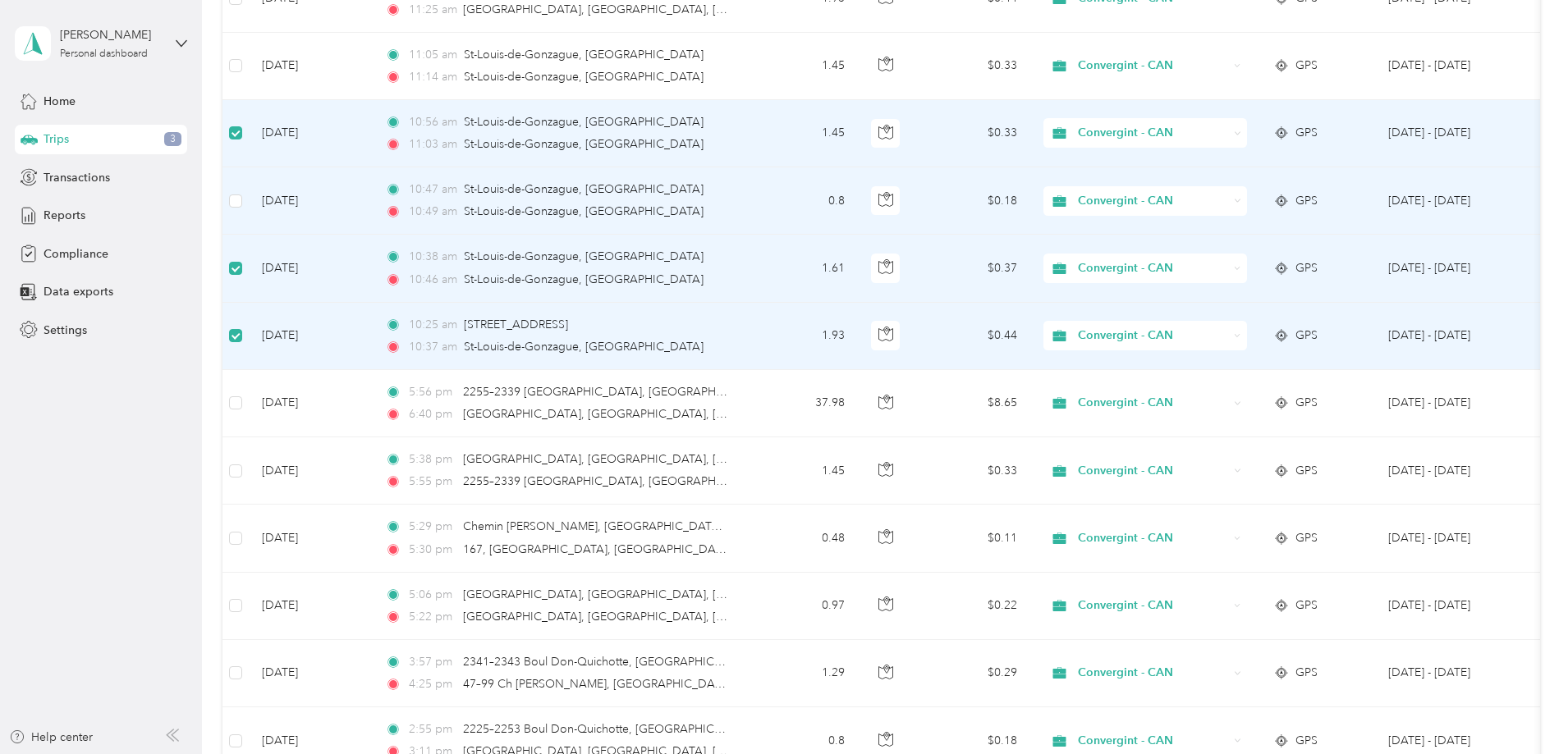
click at [249, 203] on td at bounding box center [235, 201] width 26 height 67
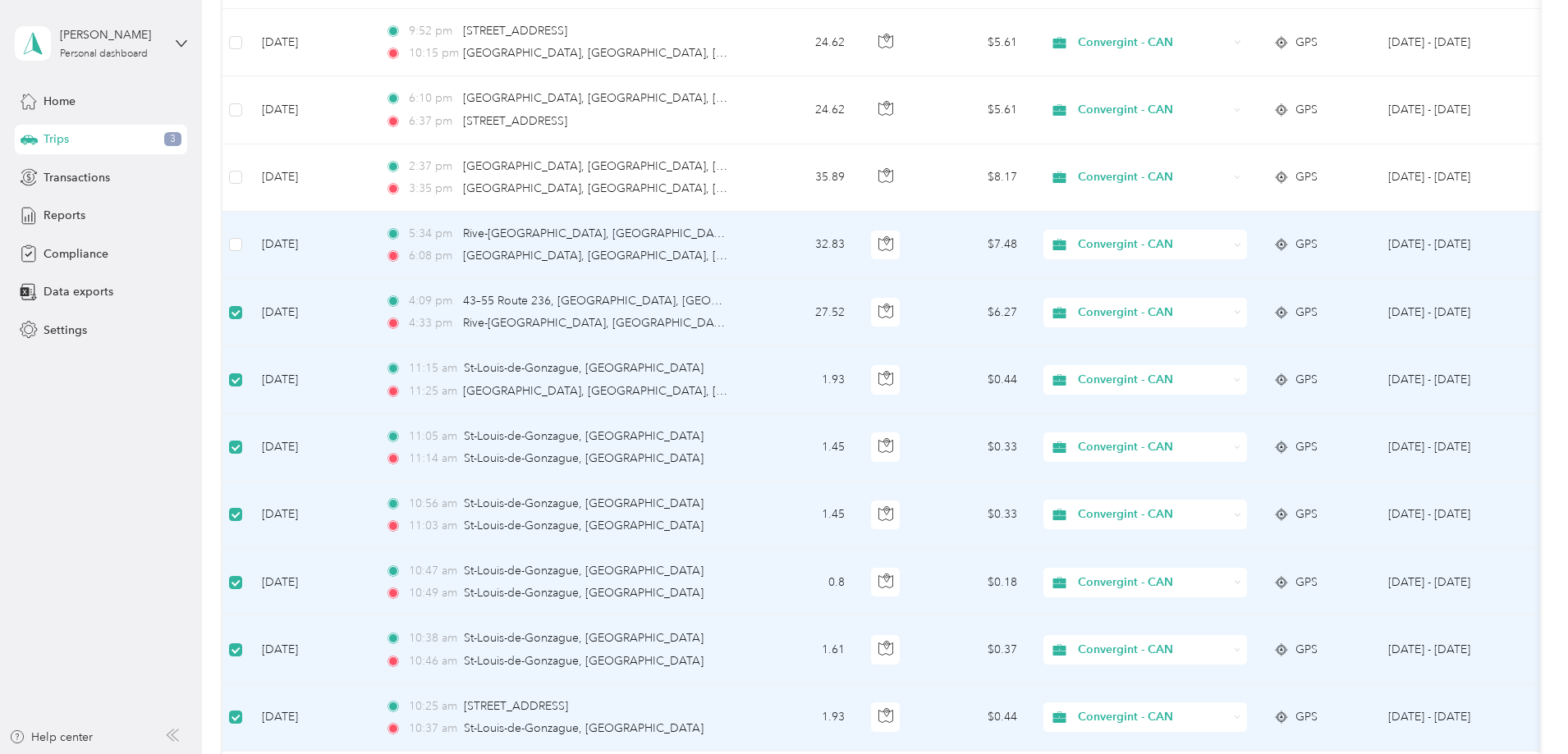
scroll to position [1587, 0]
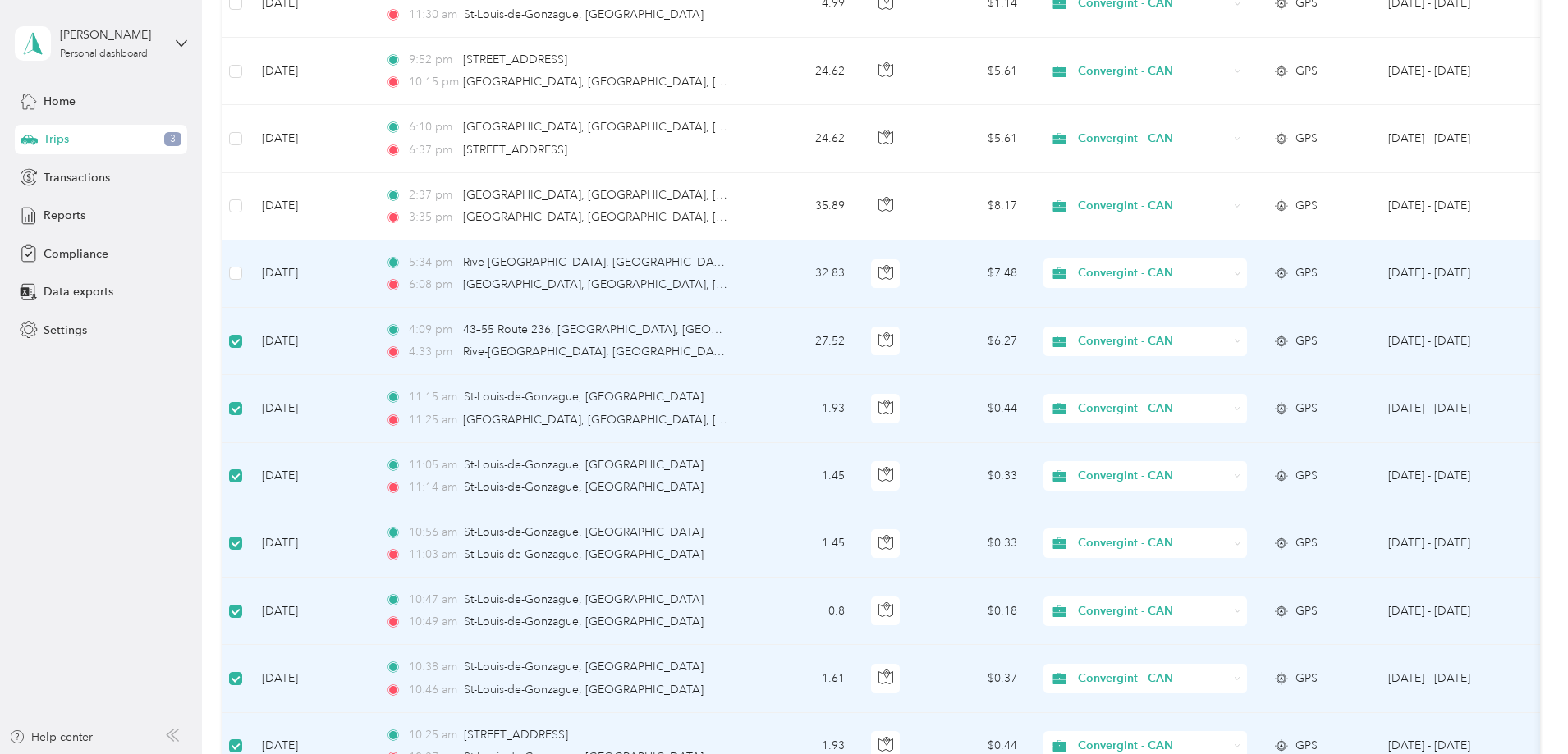
click at [249, 272] on td at bounding box center [235, 274] width 26 height 67
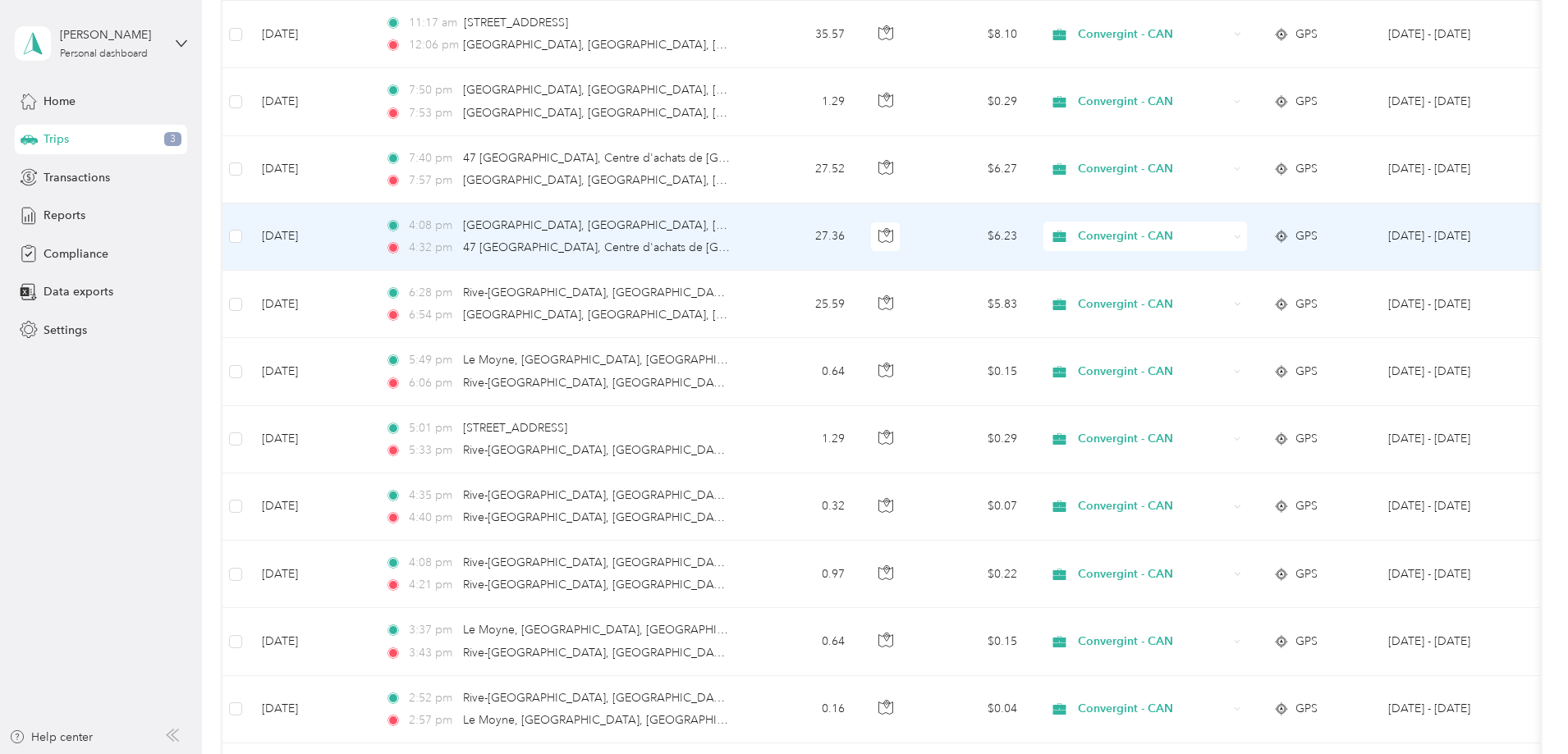
scroll to position [192, 0]
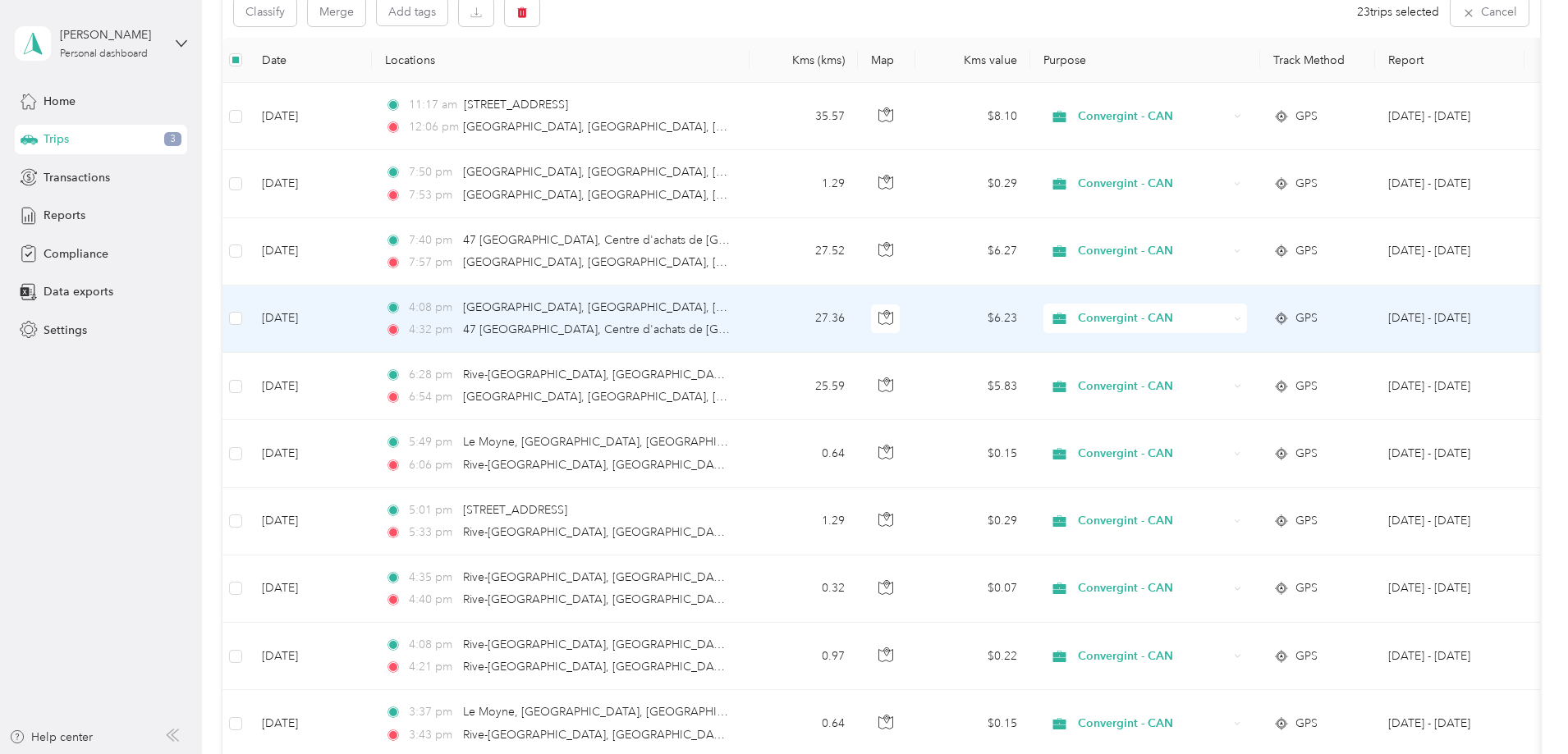
click at [249, 329] on td at bounding box center [235, 319] width 26 height 67
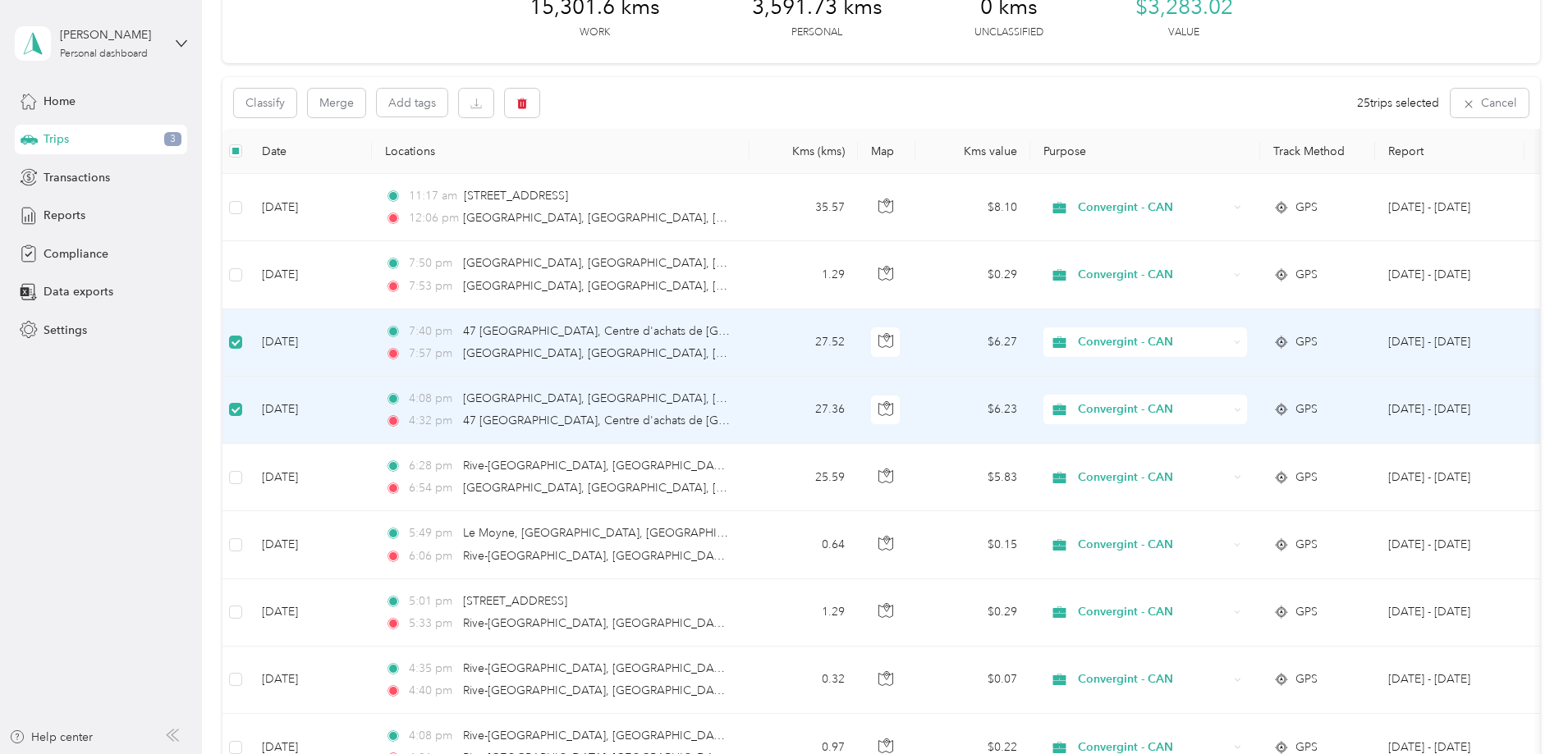
scroll to position [0, 0]
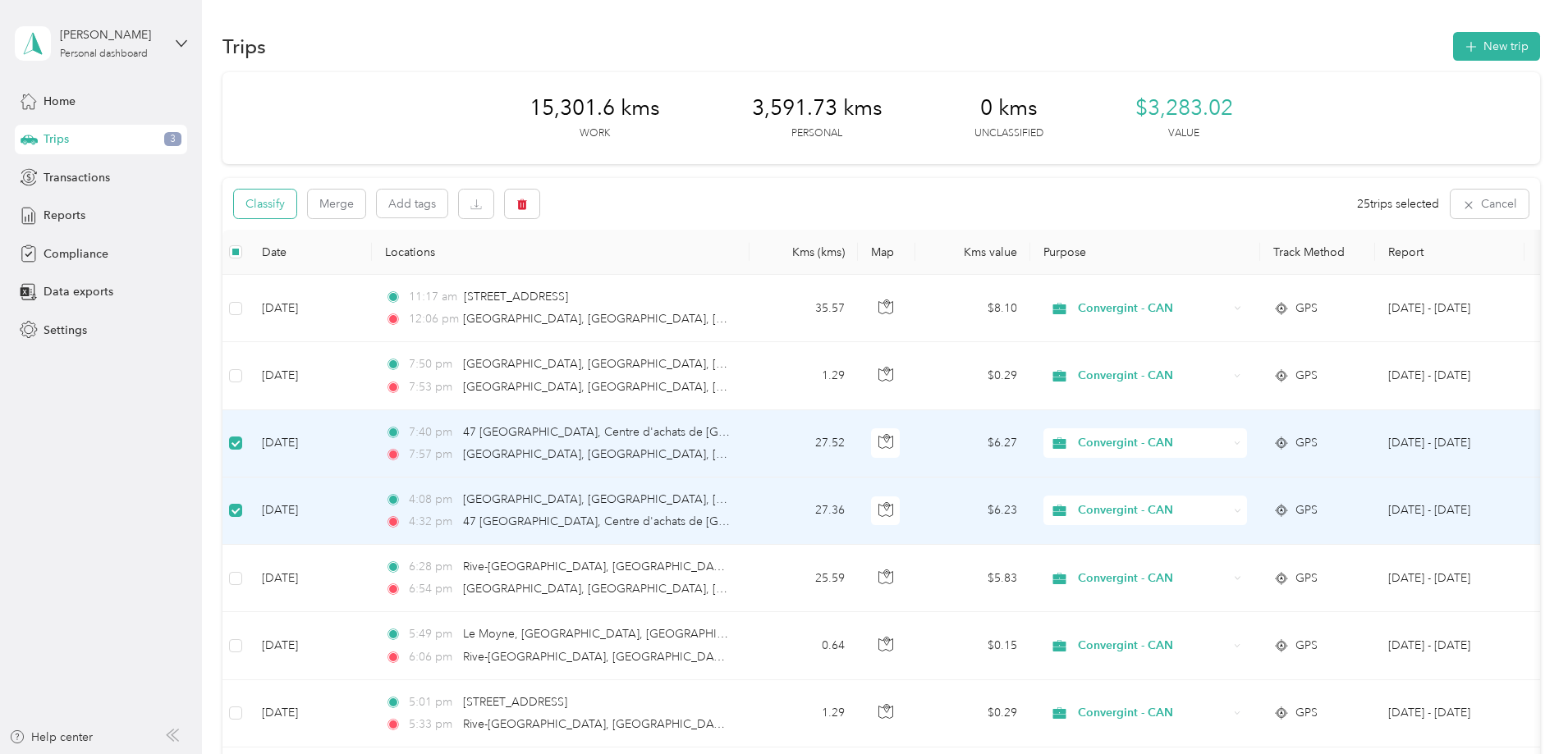
click at [296, 208] on button "Classify" at bounding box center [264, 203] width 63 height 29
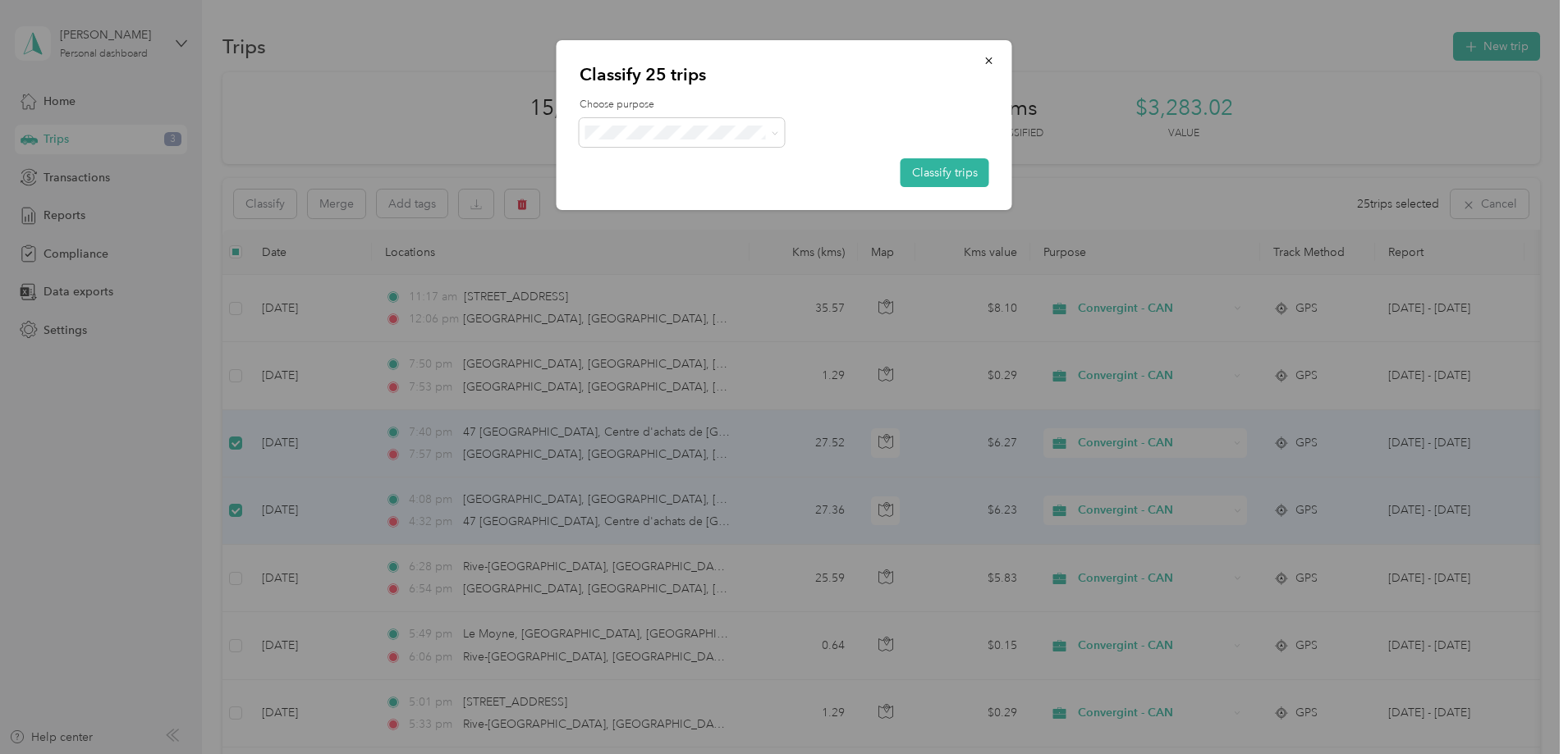
click at [656, 113] on div "Choose purpose Classify trips" at bounding box center [784, 143] width 410 height 90
click at [654, 124] on span at bounding box center [682, 132] width 205 height 29
click at [659, 143] on span at bounding box center [682, 132] width 205 height 29
click at [773, 127] on span at bounding box center [775, 133] width 7 height 14
click at [643, 195] on span "Personal" at bounding box center [695, 188] width 152 height 18
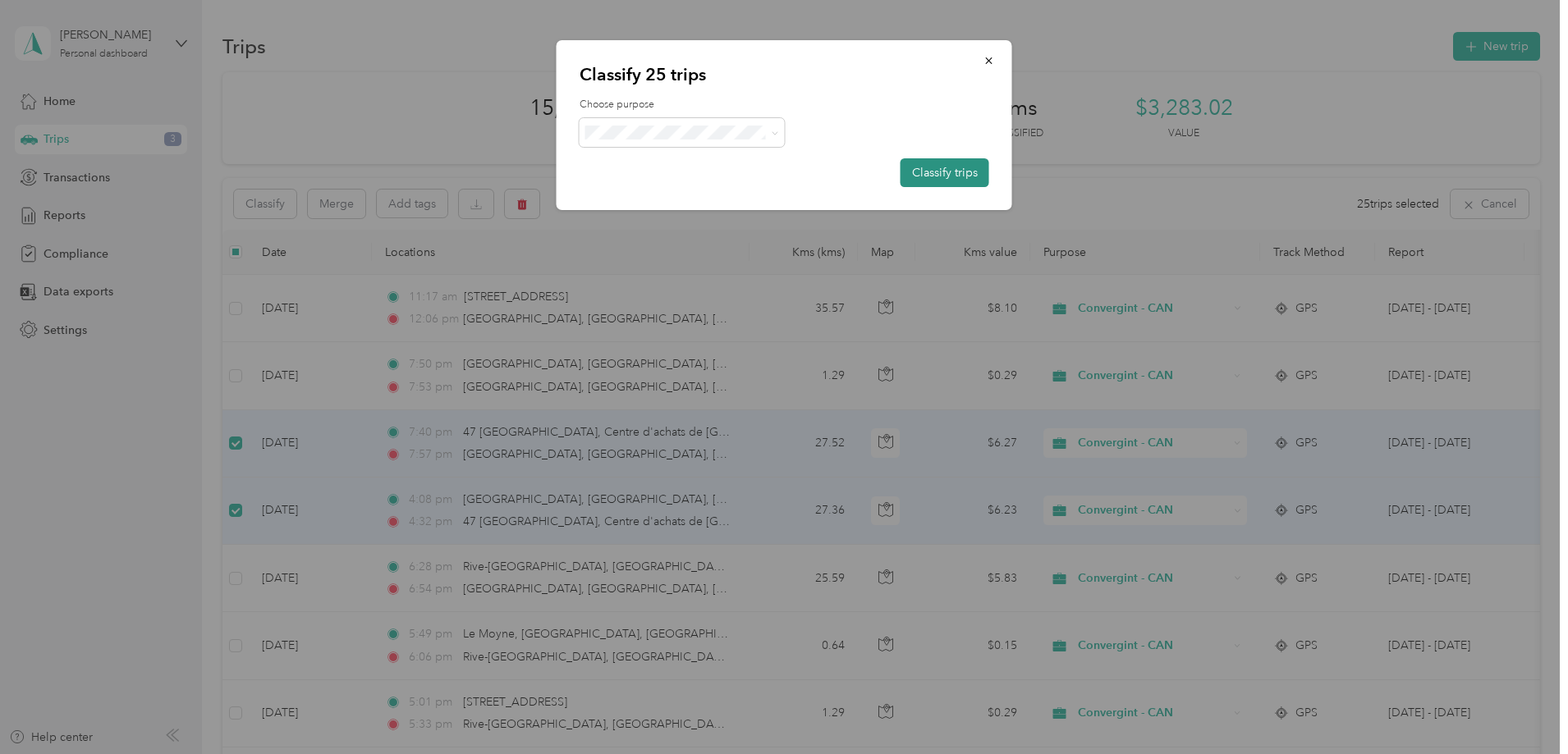
click at [937, 167] on button "Classify trips" at bounding box center [945, 173] width 89 height 29
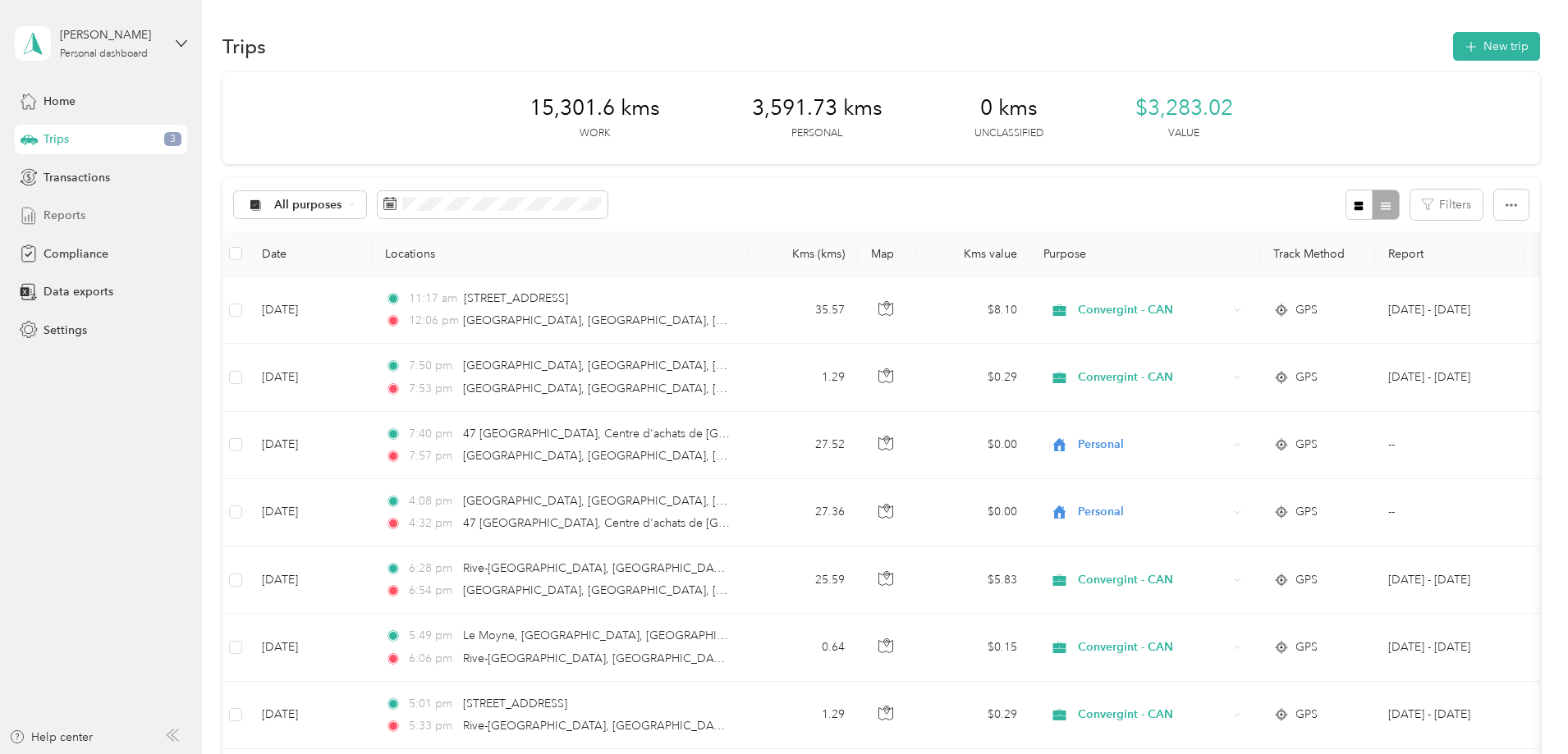
click at [70, 215] on span "Reports" at bounding box center [64, 216] width 42 height 18
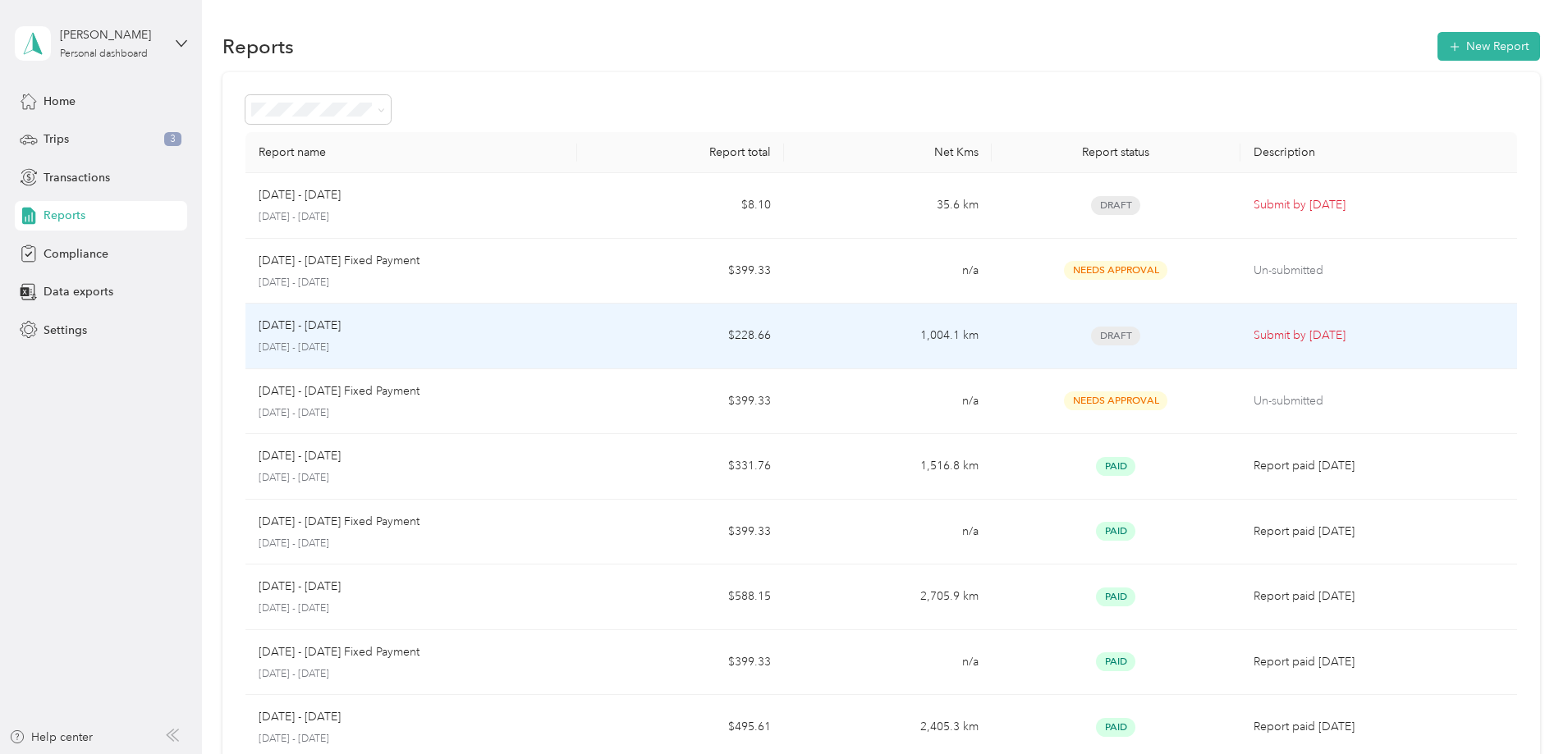
click at [452, 331] on div "[DATE] - [DATE]" at bounding box center [411, 326] width 306 height 18
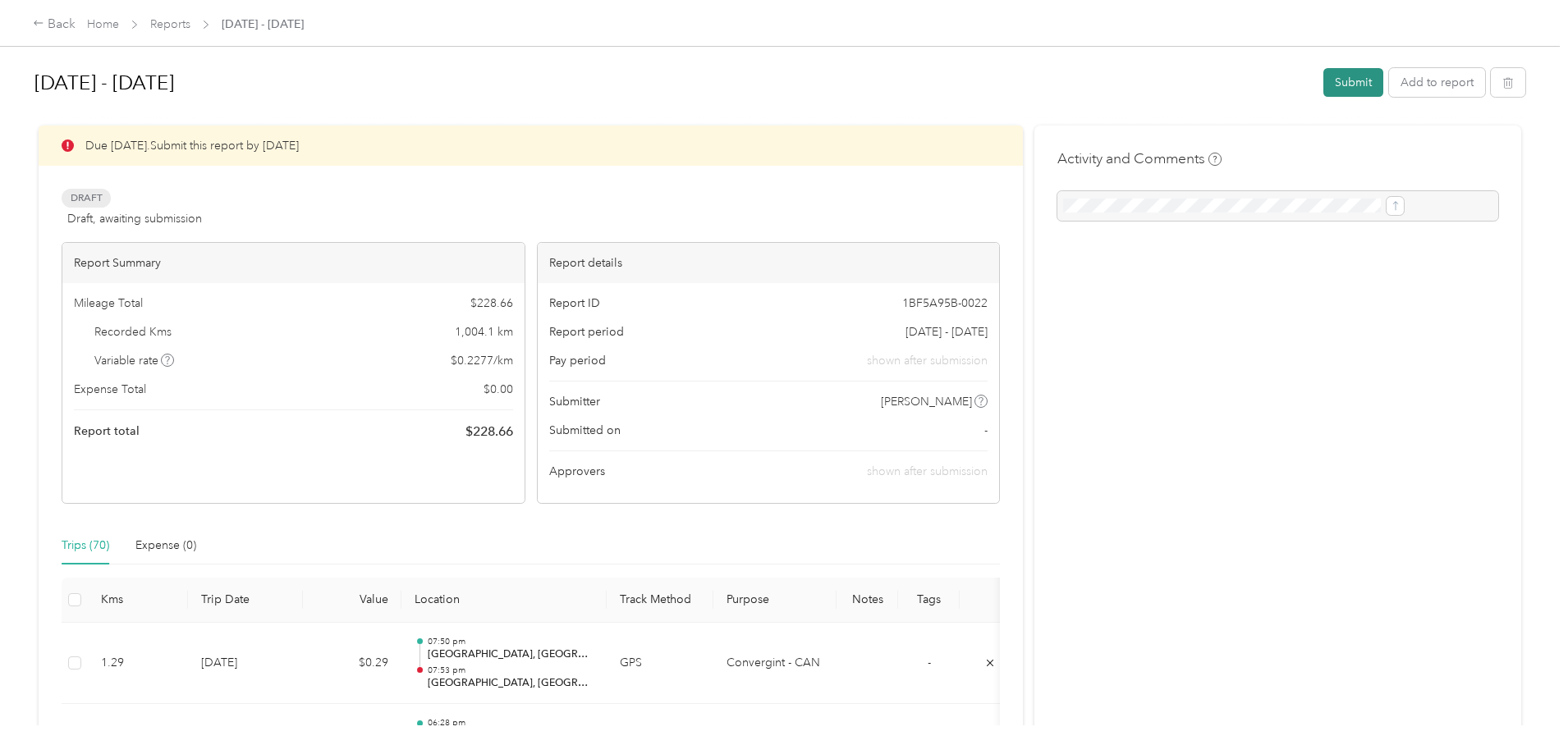
click at [1324, 77] on button "Submit" at bounding box center [1354, 82] width 60 height 29
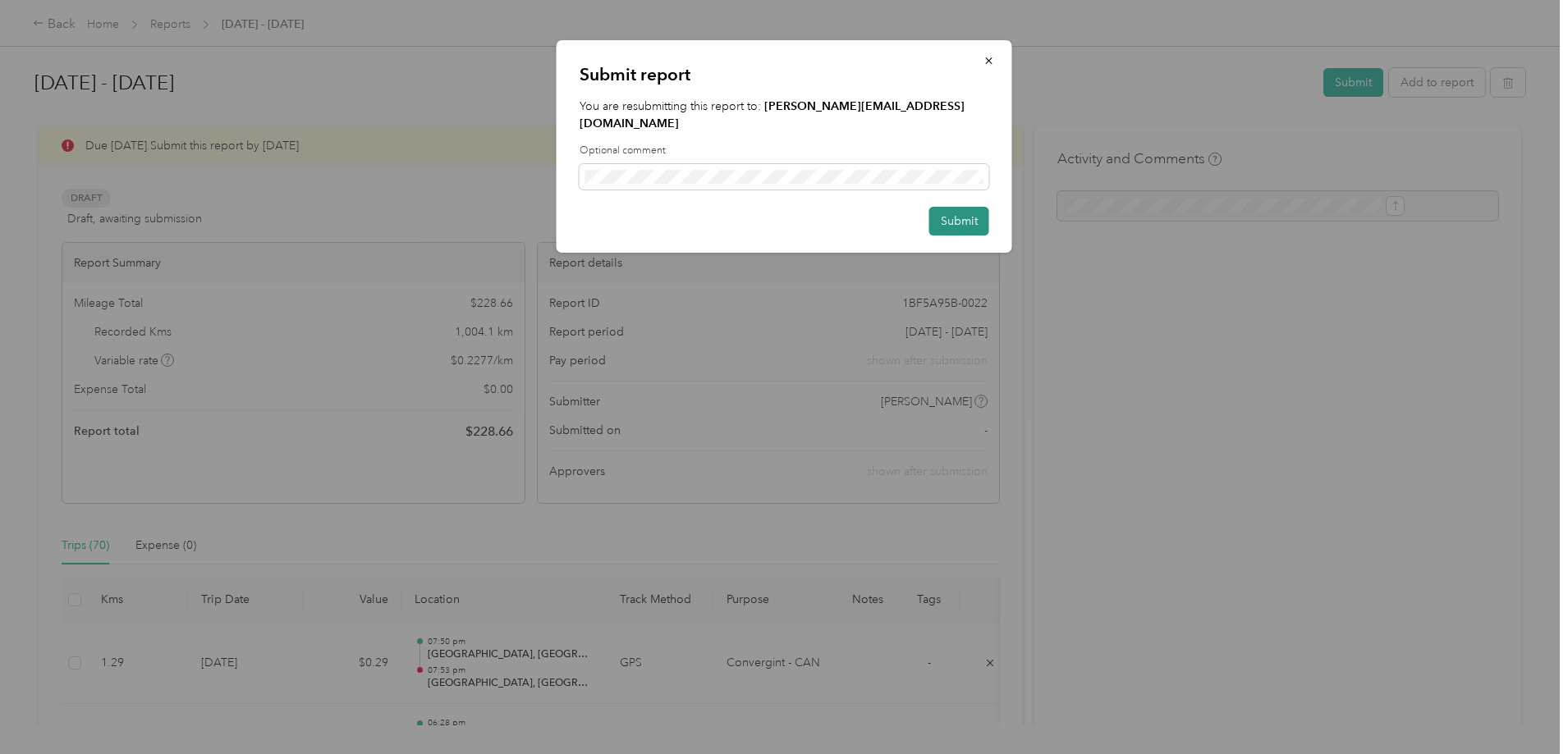
click at [953, 207] on button "Submit" at bounding box center [960, 221] width 60 height 29
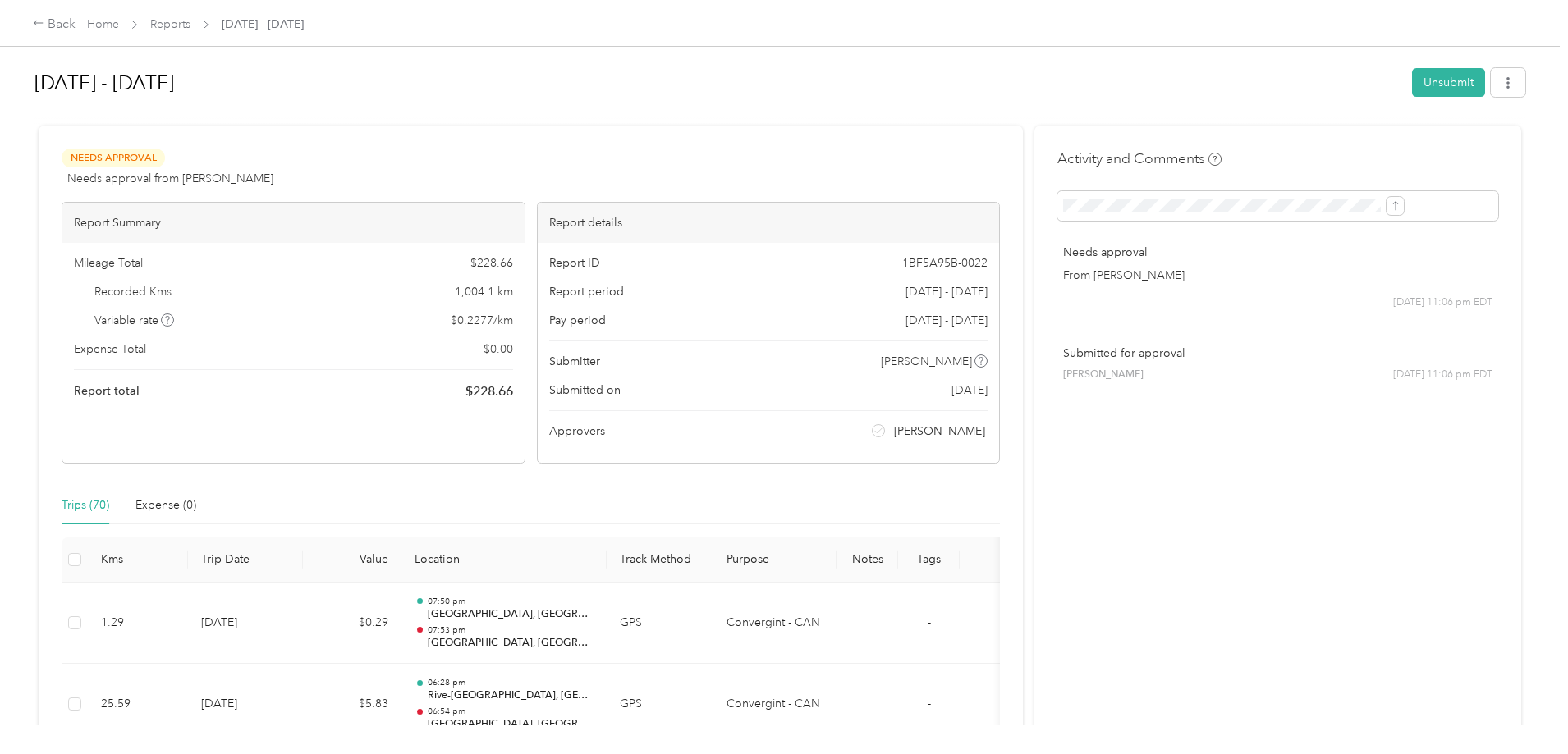
click at [784, 123] on div at bounding box center [780, 119] width 1491 height 18
click at [190, 27] on link "Reports" at bounding box center [170, 25] width 41 height 14
